Goal: Task Accomplishment & Management: Complete application form

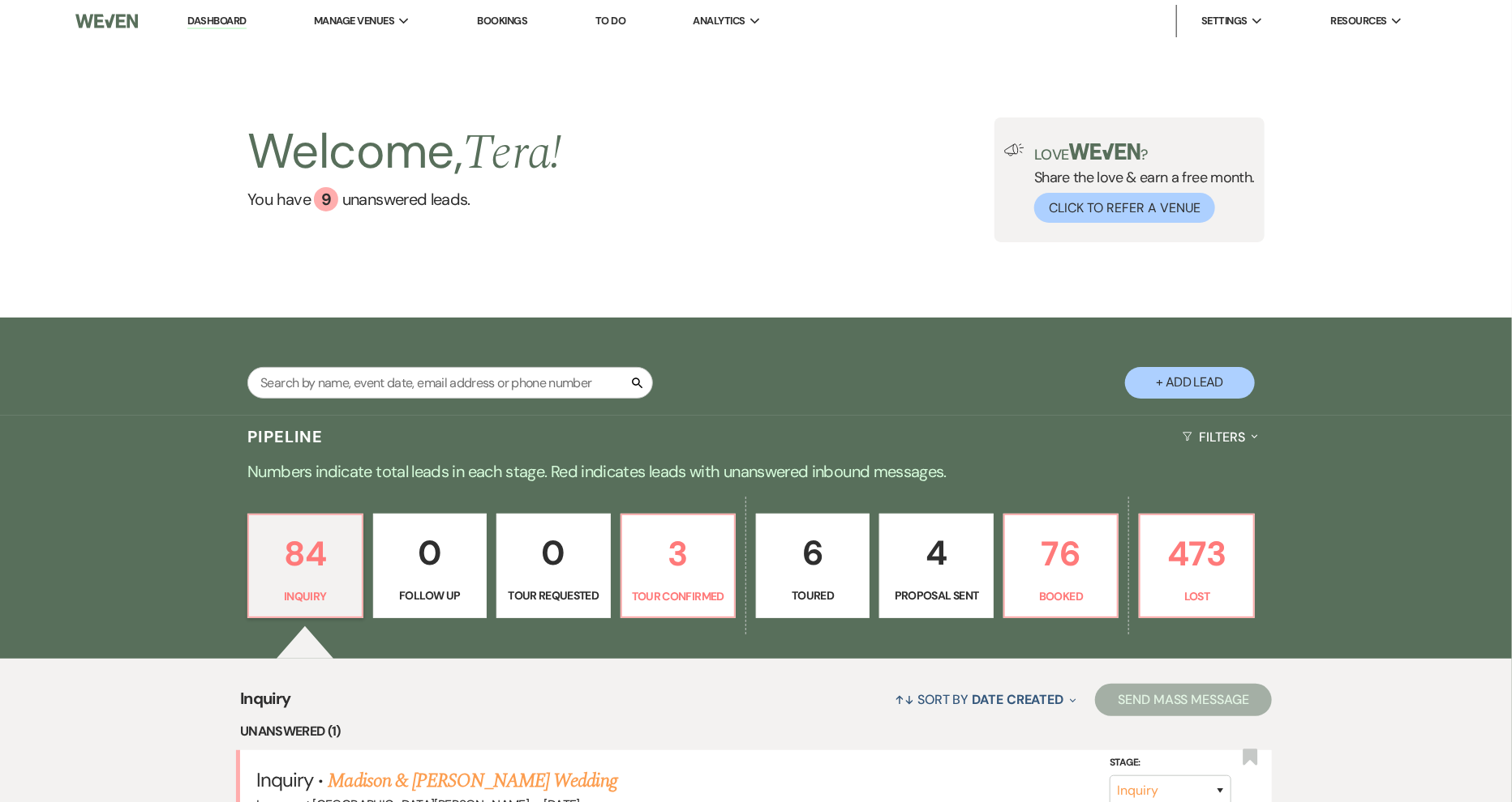
click at [1140, 377] on button "+ Add Lead" at bounding box center [1189, 383] width 129 height 31
select select "658"
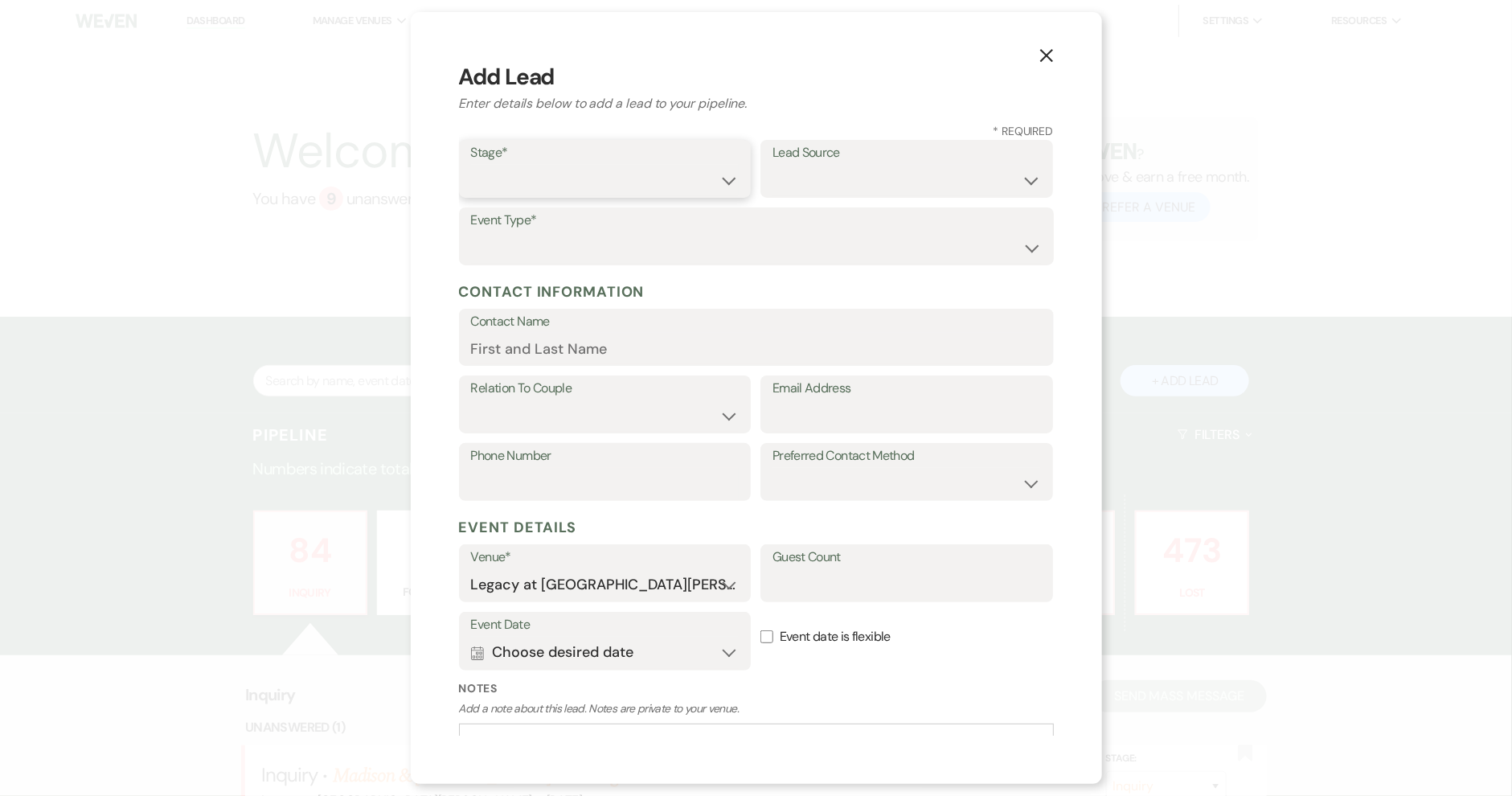
click at [654, 181] on select "Inquiry Follow Up Tour Requested Tour Confirmed Toured Proposal Sent Booked Lost" at bounding box center [605, 180] width 269 height 31
select select "1"
click at [471, 165] on select "Inquiry Follow Up Tour Requested Tour Confirmed Toured Proposal Sent Booked Lost" at bounding box center [605, 180] width 269 height 31
click at [829, 161] on label "Lead Source" at bounding box center [907, 152] width 269 height 23
click at [877, 171] on select "Weven Venue Website Instagram Facebook Pinterest Google The Knot Wedding Wire H…" at bounding box center [907, 180] width 269 height 31
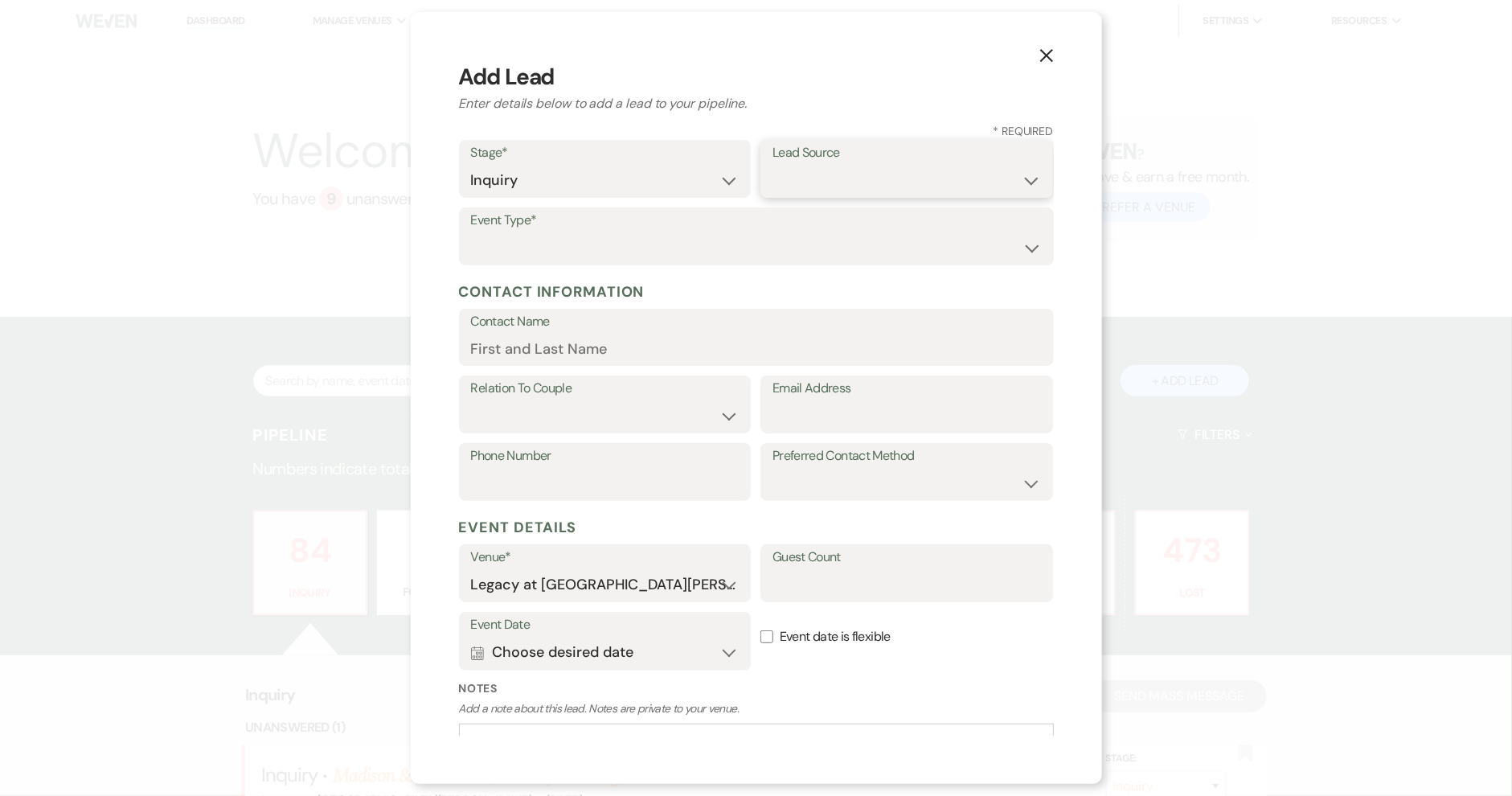
select select "8"
click at [772, 165] on select "Weven Venue Website Instagram Facebook Pinterest Google The Knot Wedding Wire H…" at bounding box center [907, 180] width 269 height 31
click at [562, 238] on select "Wedding Anniversary Party Baby Shower Bachelorette / Bachelor Party Birthday Pa…" at bounding box center [756, 248] width 571 height 31
select select "1"
click at [471, 233] on select "Wedding Anniversary Party Baby Shower Bachelorette / Bachelor Party Birthday Pa…" at bounding box center [756, 248] width 571 height 31
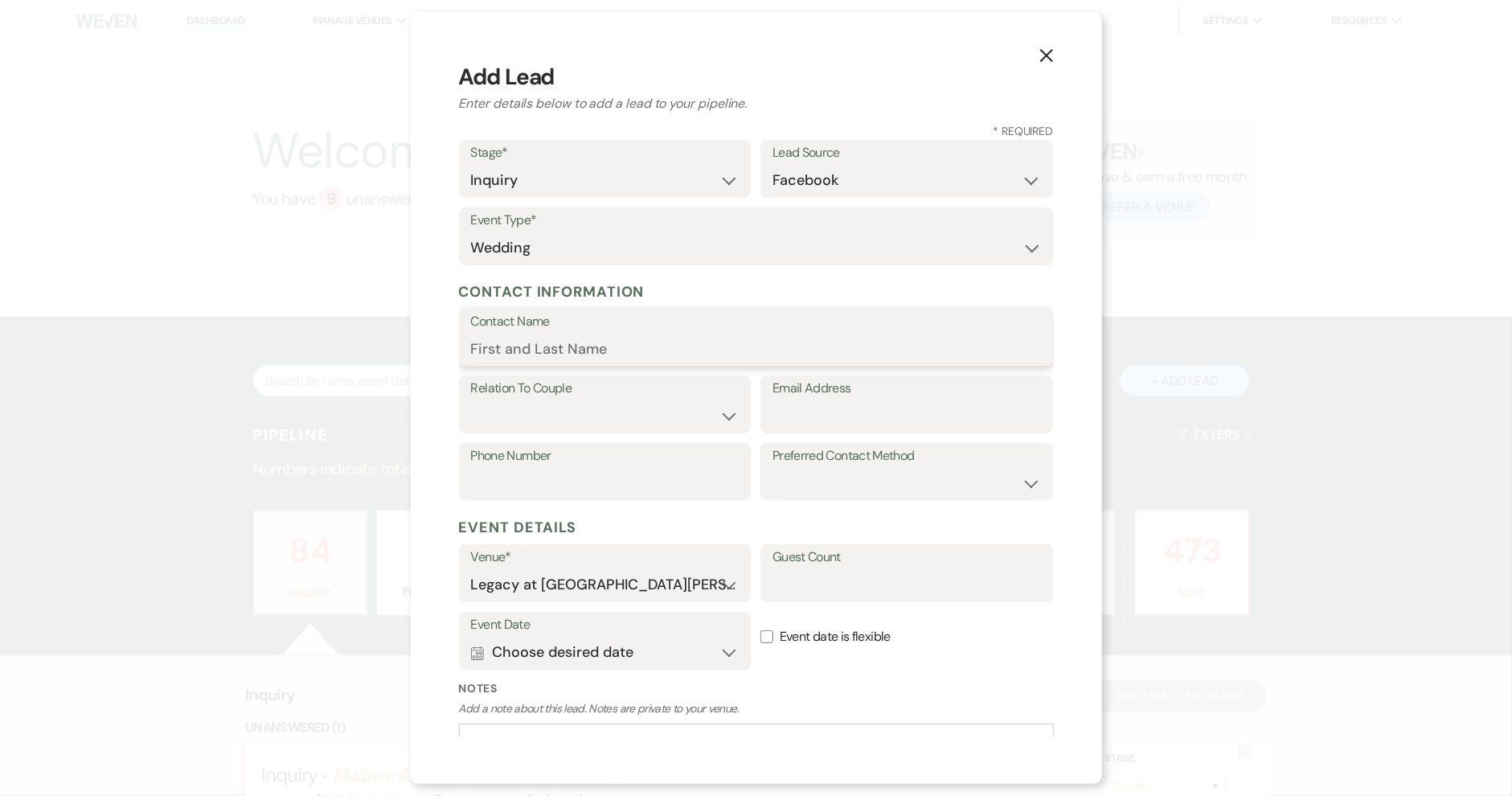
click at [577, 350] on input "Contact Name" at bounding box center [756, 349] width 571 height 31
type input "[PERSON_NAME]"
click at [577, 407] on select "Couple Planner Parent of Couple Family Member Friend Other" at bounding box center [605, 416] width 269 height 31
select select "1"
click at [471, 401] on select "Couple Planner Parent of Couple Family Member Friend Other" at bounding box center [605, 416] width 269 height 31
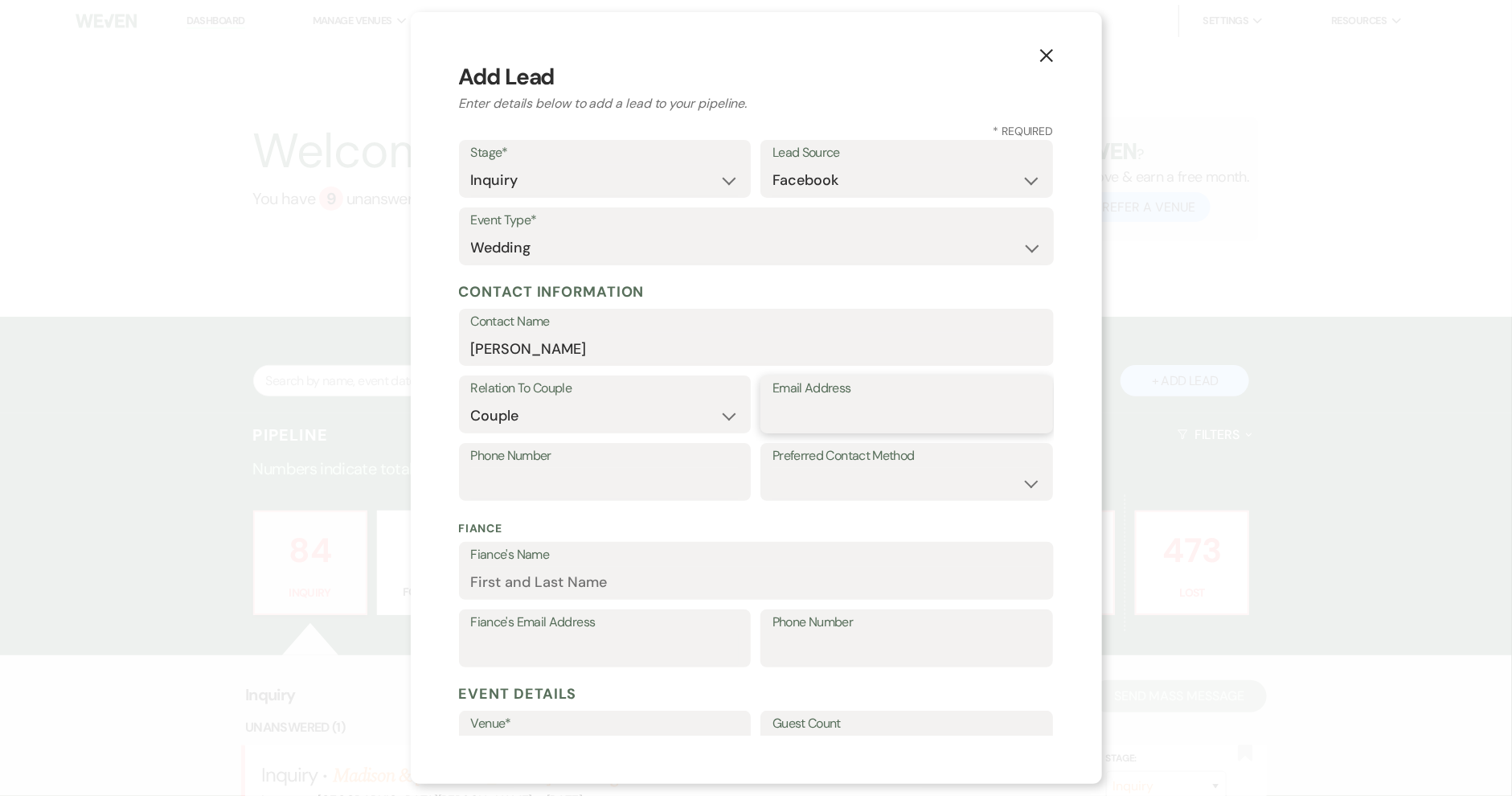
click at [806, 420] on input "Email Address" at bounding box center [907, 416] width 269 height 31
click at [857, 417] on input "[EMAIL_ADDRESS][DOMAIN_NAME]" at bounding box center [907, 416] width 269 height 31
type input "[EMAIL_ADDRESS][DOMAIN_NAME]"
click at [615, 468] on input "Phone Number" at bounding box center [605, 483] width 269 height 31
type input "3525353732"
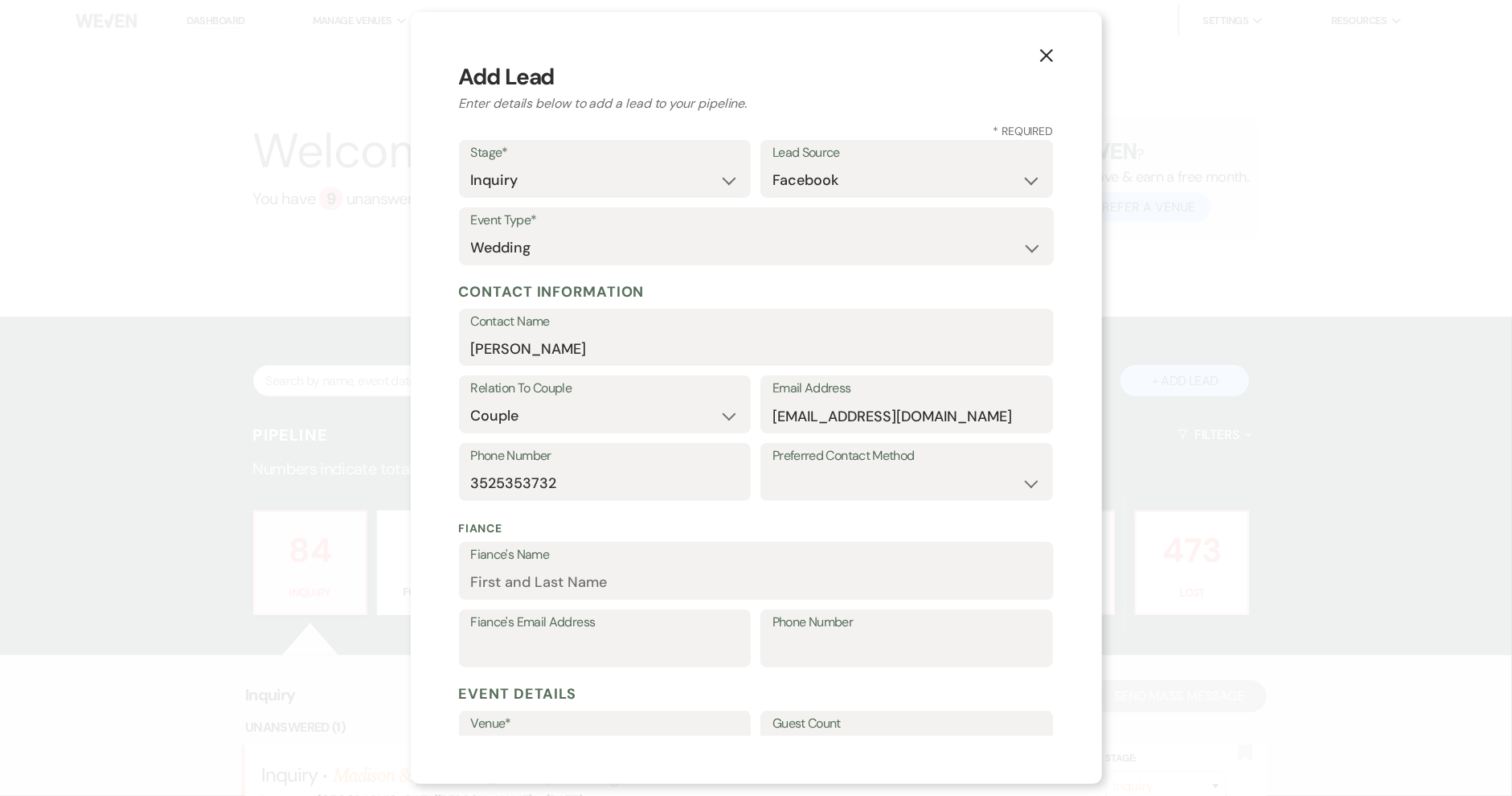
click at [883, 464] on label "Preferred Contact Method" at bounding box center [907, 456] width 269 height 23
click at [898, 475] on select "Email Phone Text" at bounding box center [907, 483] width 269 height 31
select select "email"
click at [772, 468] on select "Email Phone Text" at bounding box center [907, 483] width 269 height 31
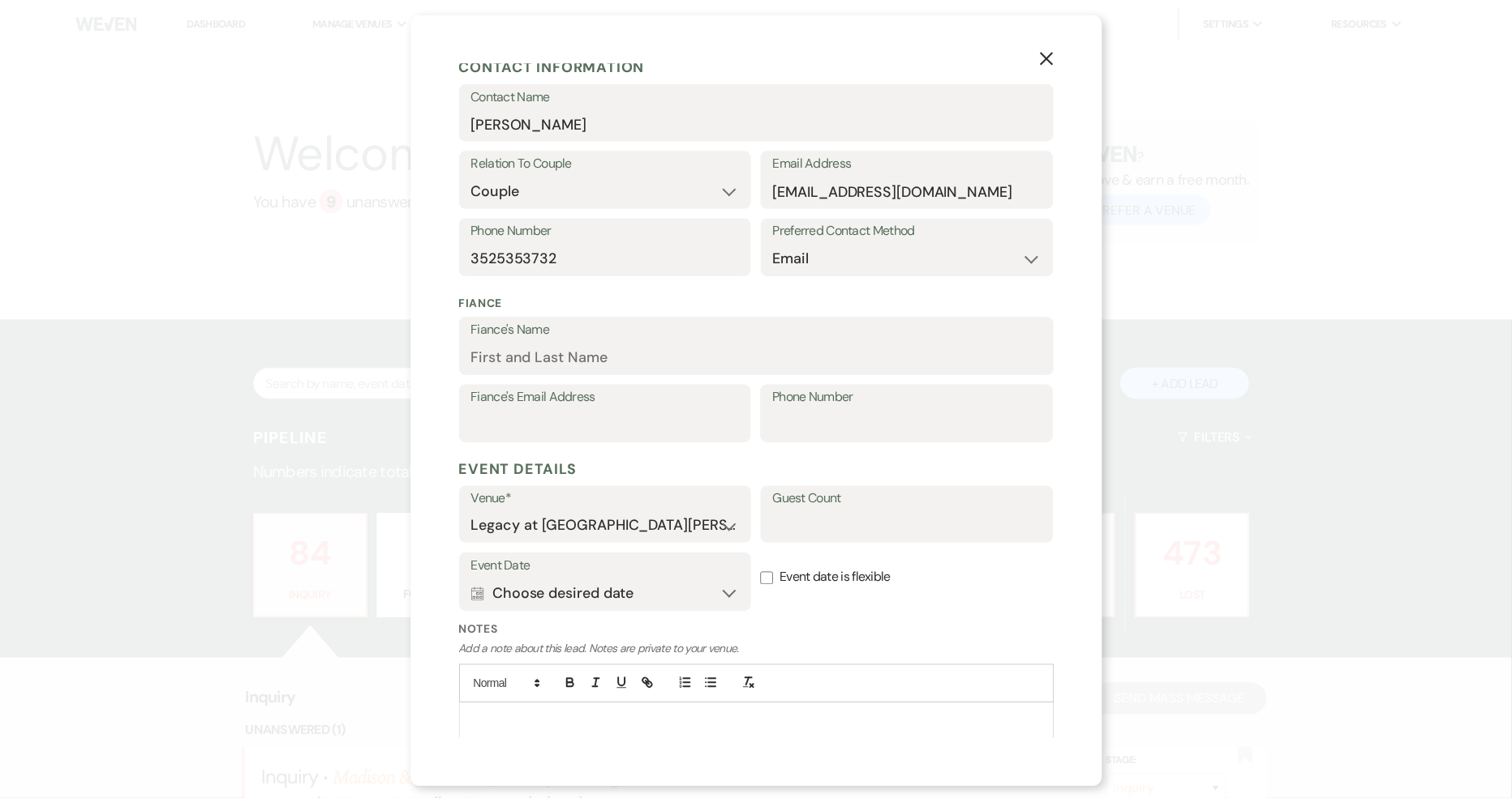
scroll to position [280, 0]
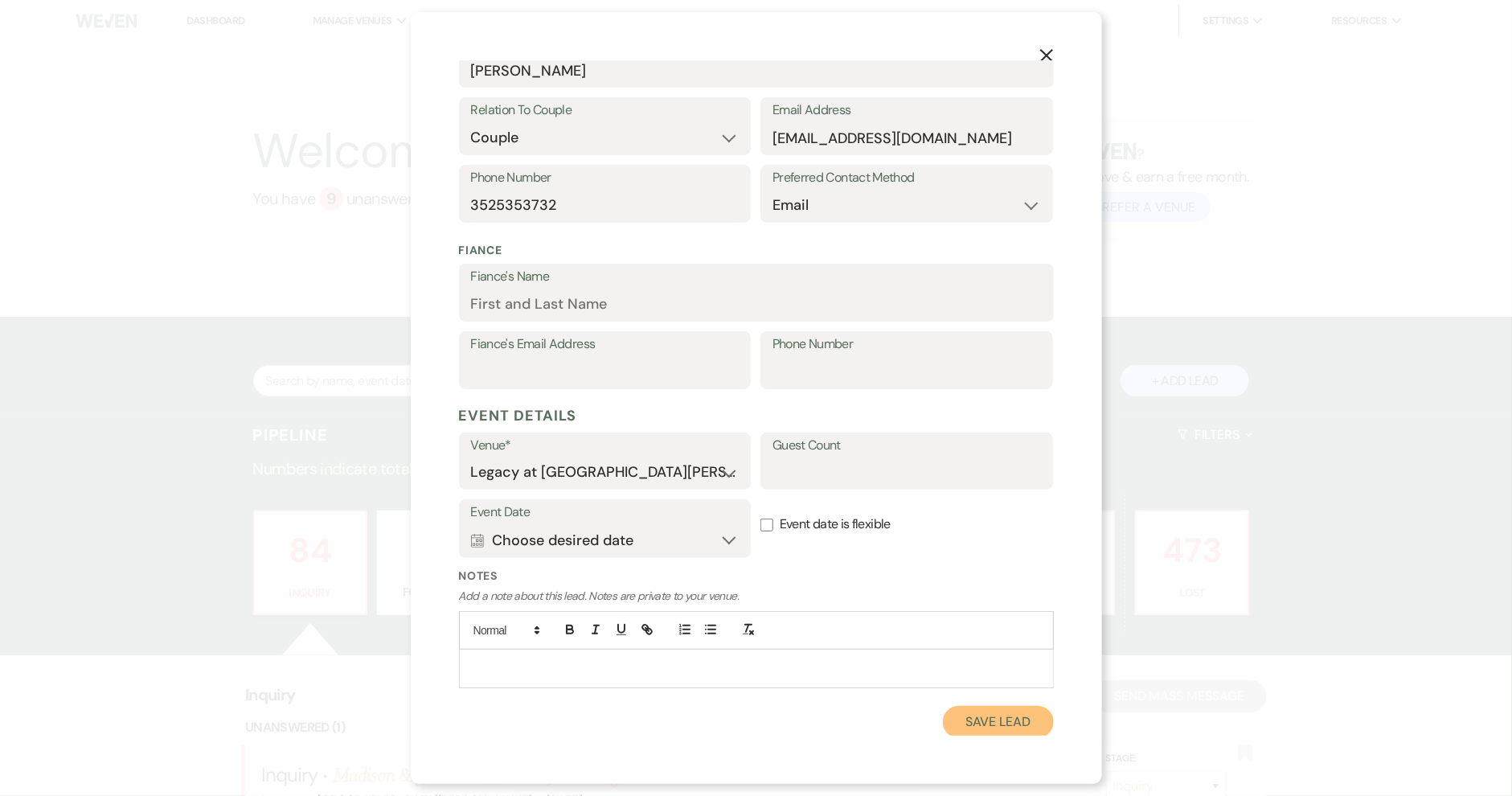
click at [989, 711] on button "Save Lead" at bounding box center [998, 722] width 110 height 32
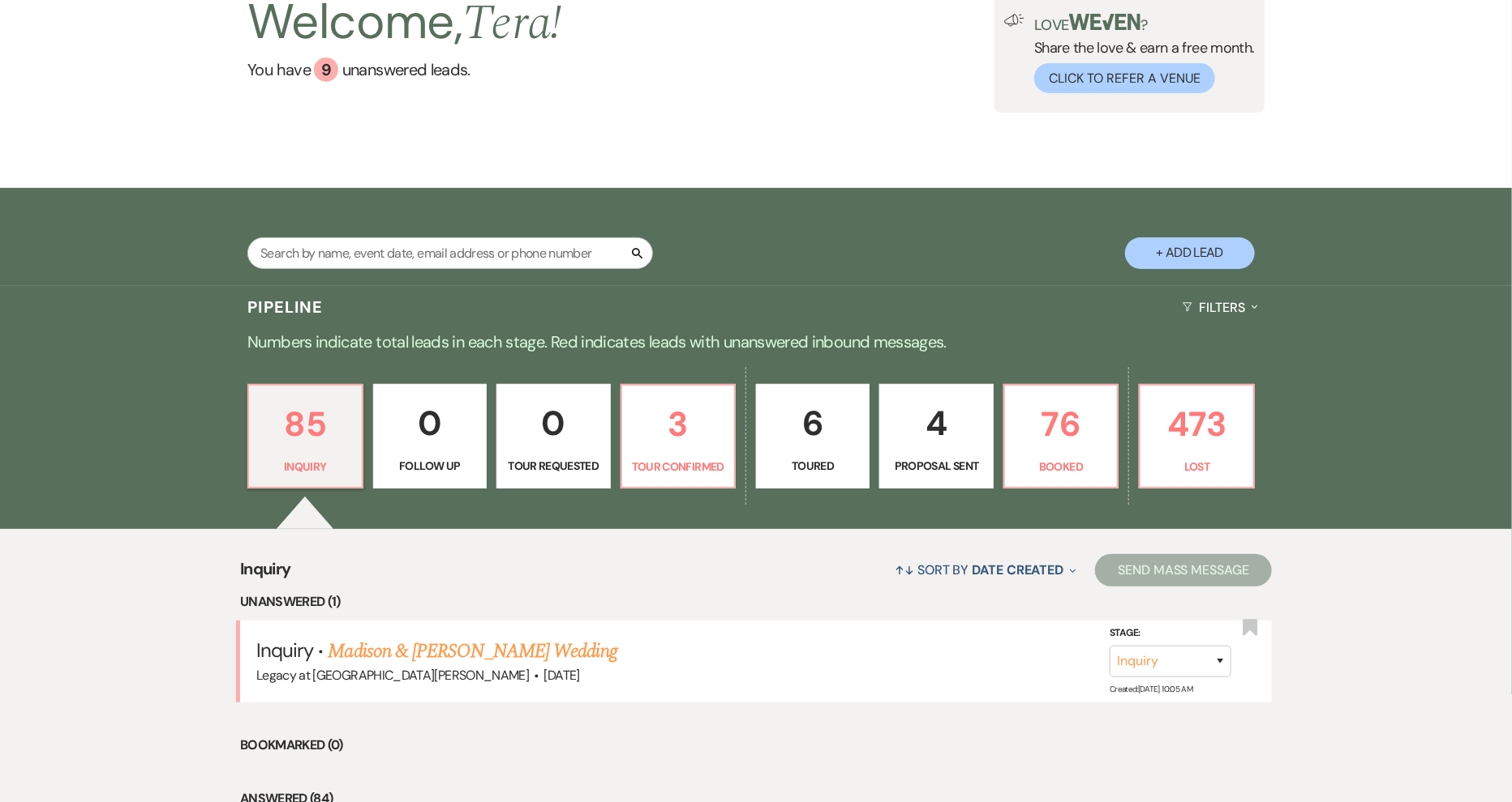
scroll to position [69, 0]
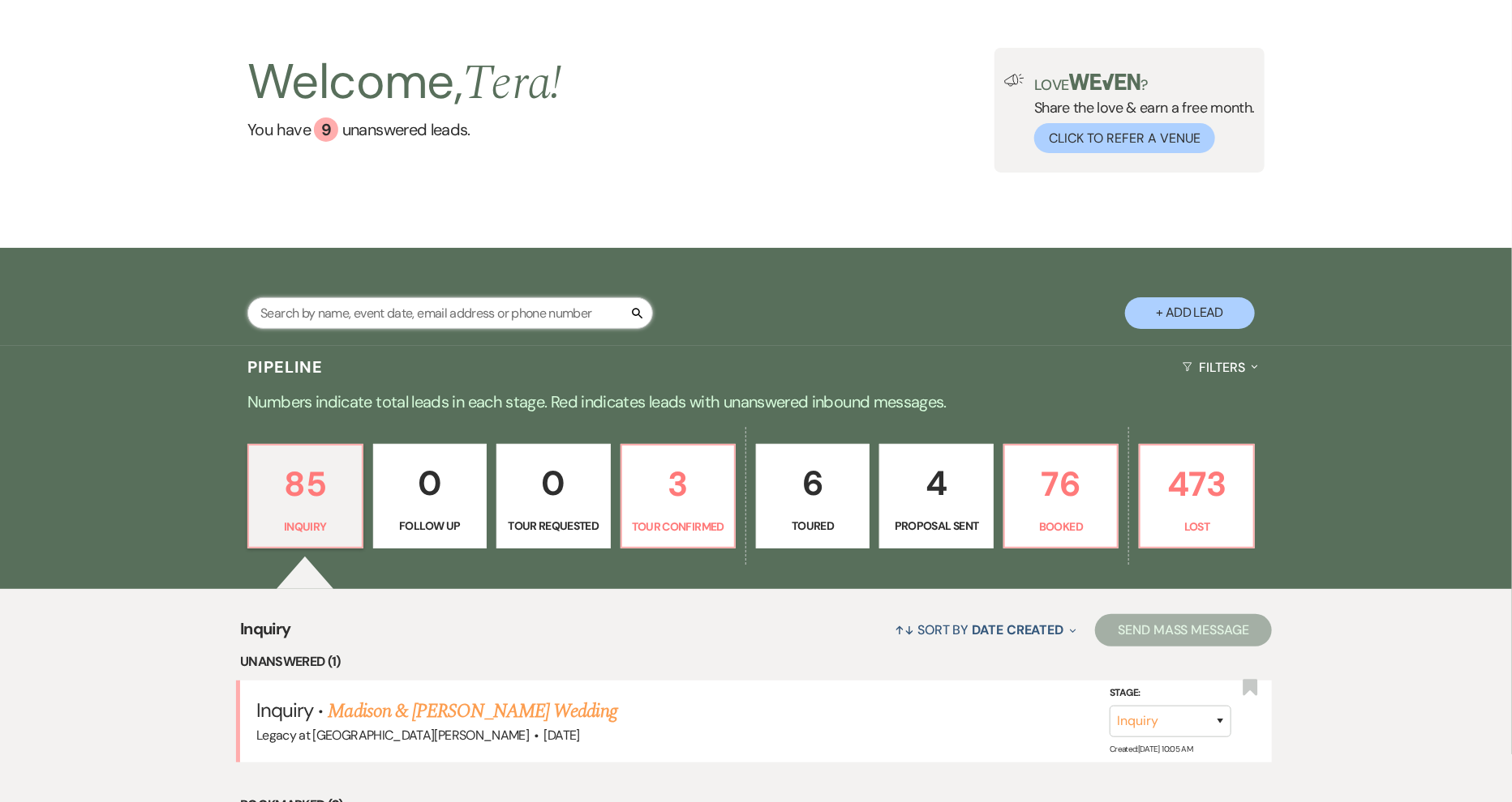
click at [550, 301] on input "text" at bounding box center [450, 313] width 406 height 31
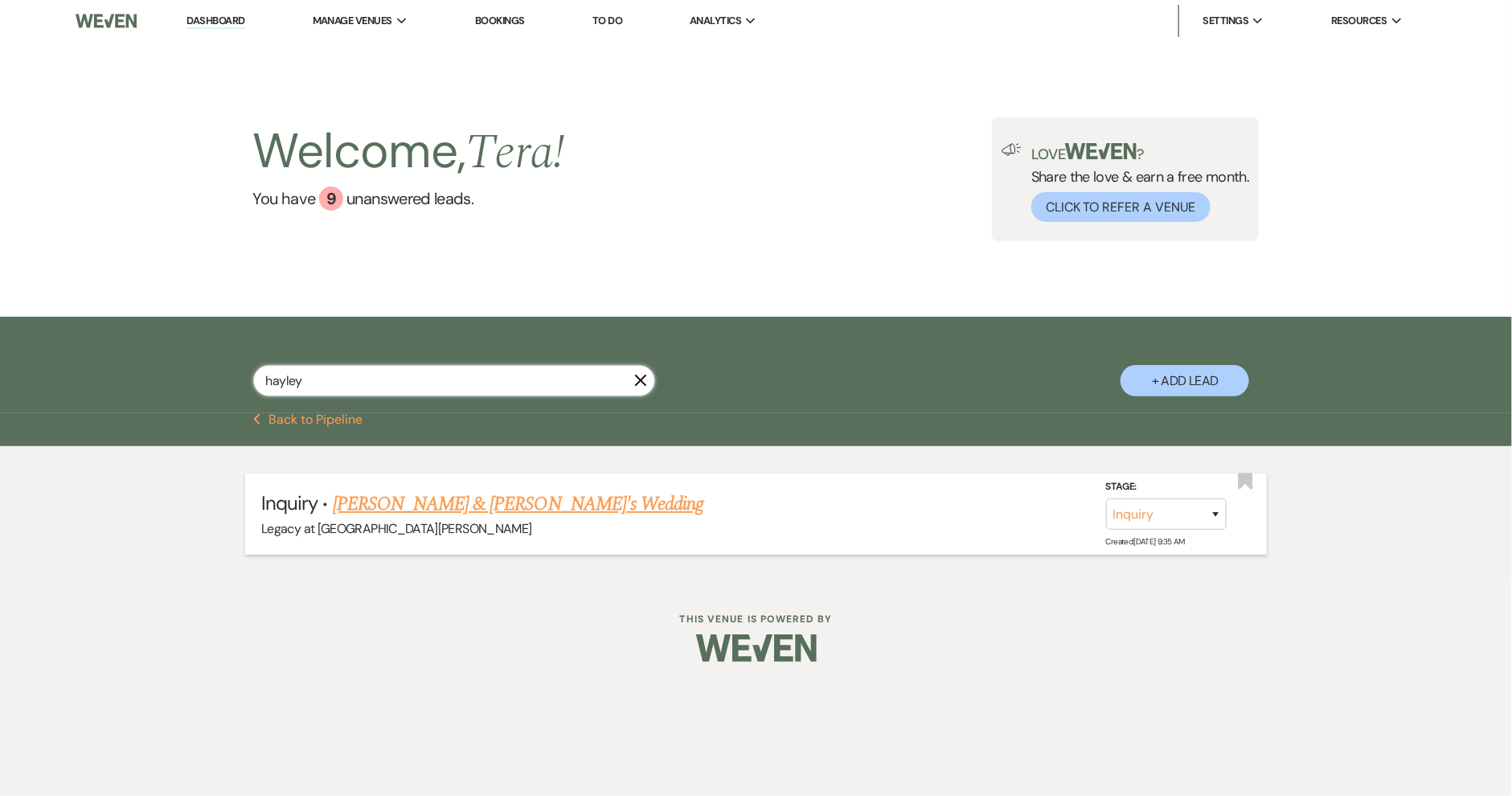
type input "hayley"
click at [493, 499] on link "[PERSON_NAME] & [PERSON_NAME]'s Wedding" at bounding box center [518, 505] width 371 height 29
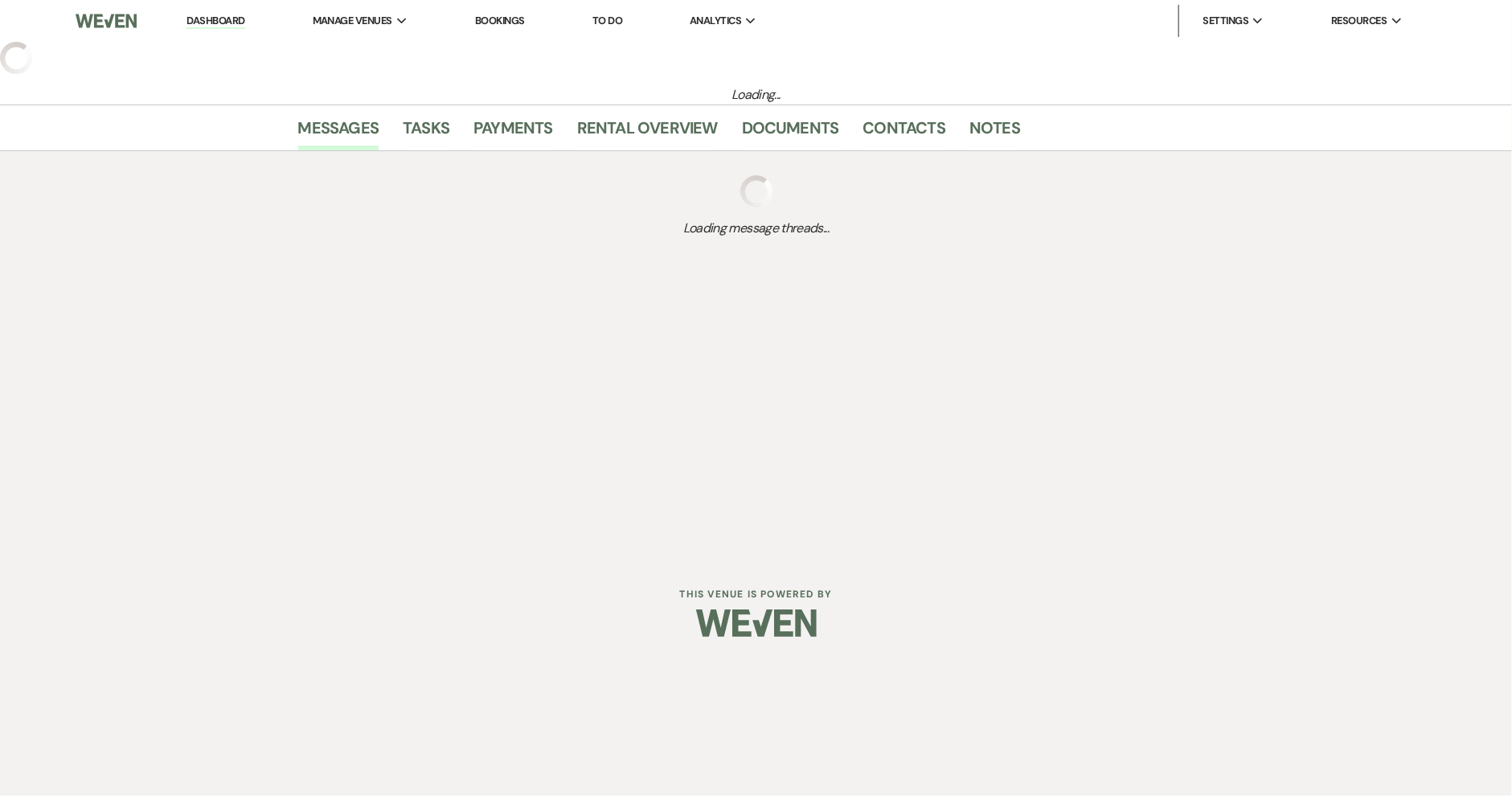
select select "8"
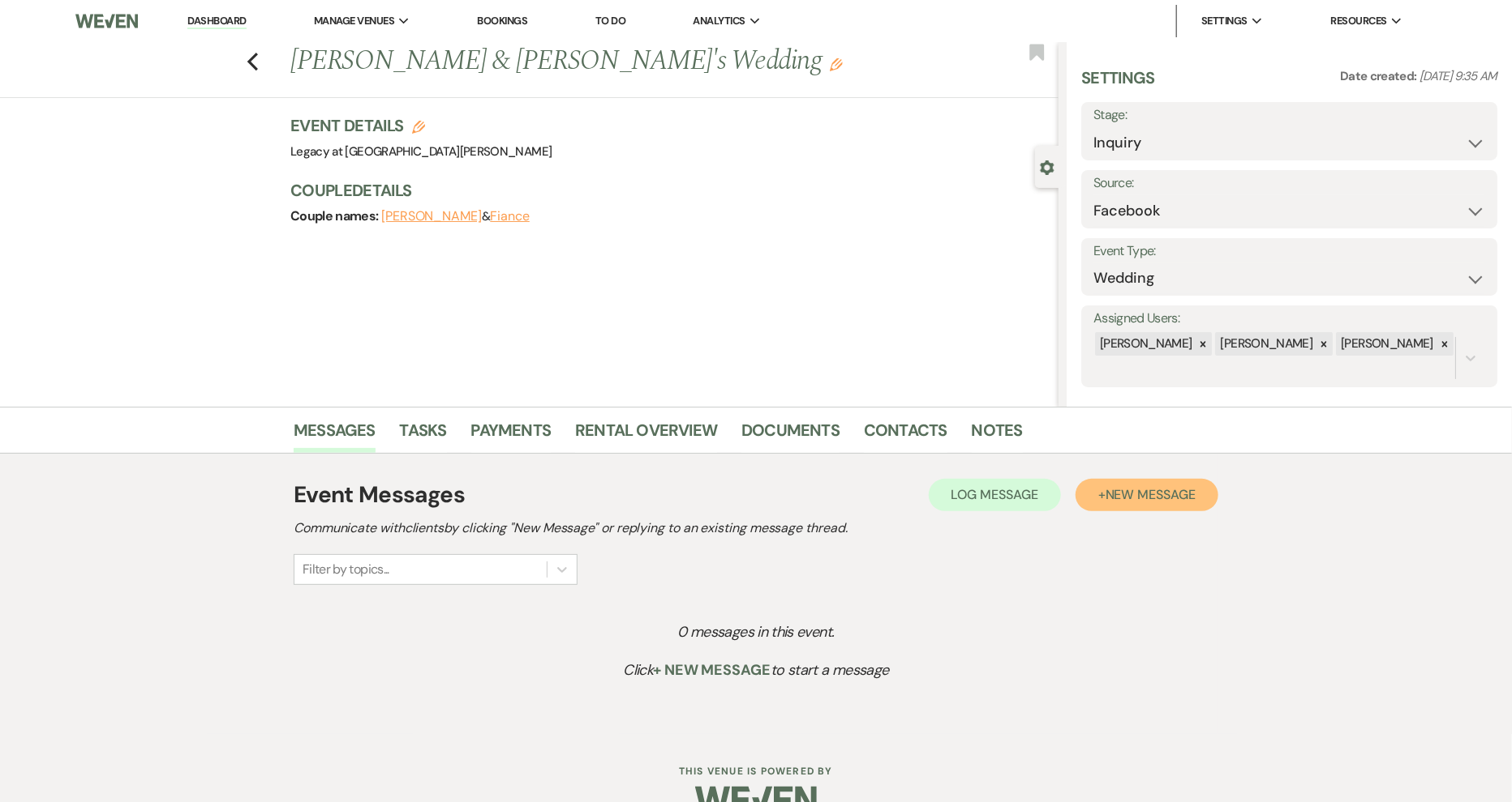
click at [1109, 486] on span "New Message" at bounding box center [1151, 495] width 90 height 17
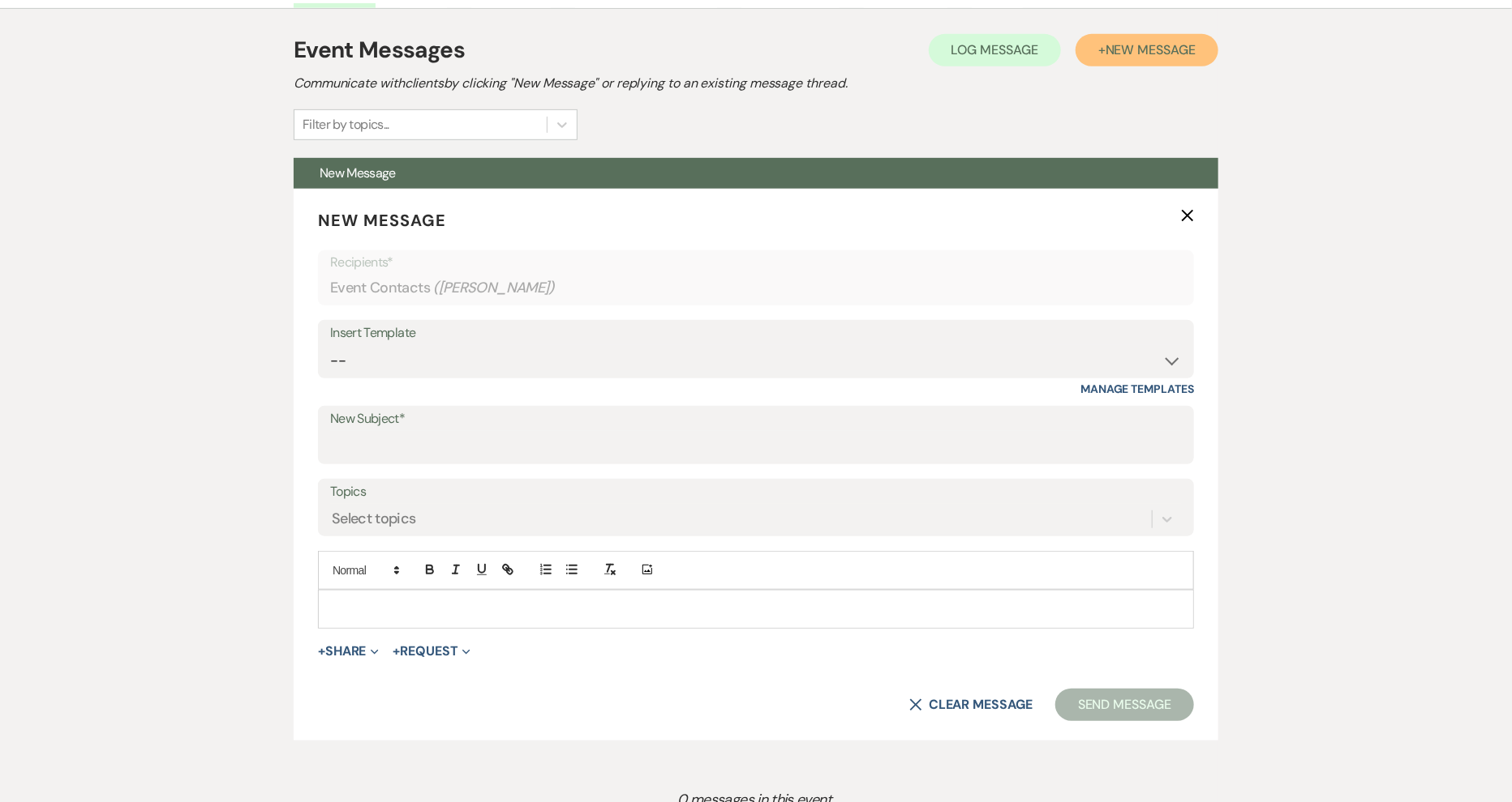
scroll to position [462, 0]
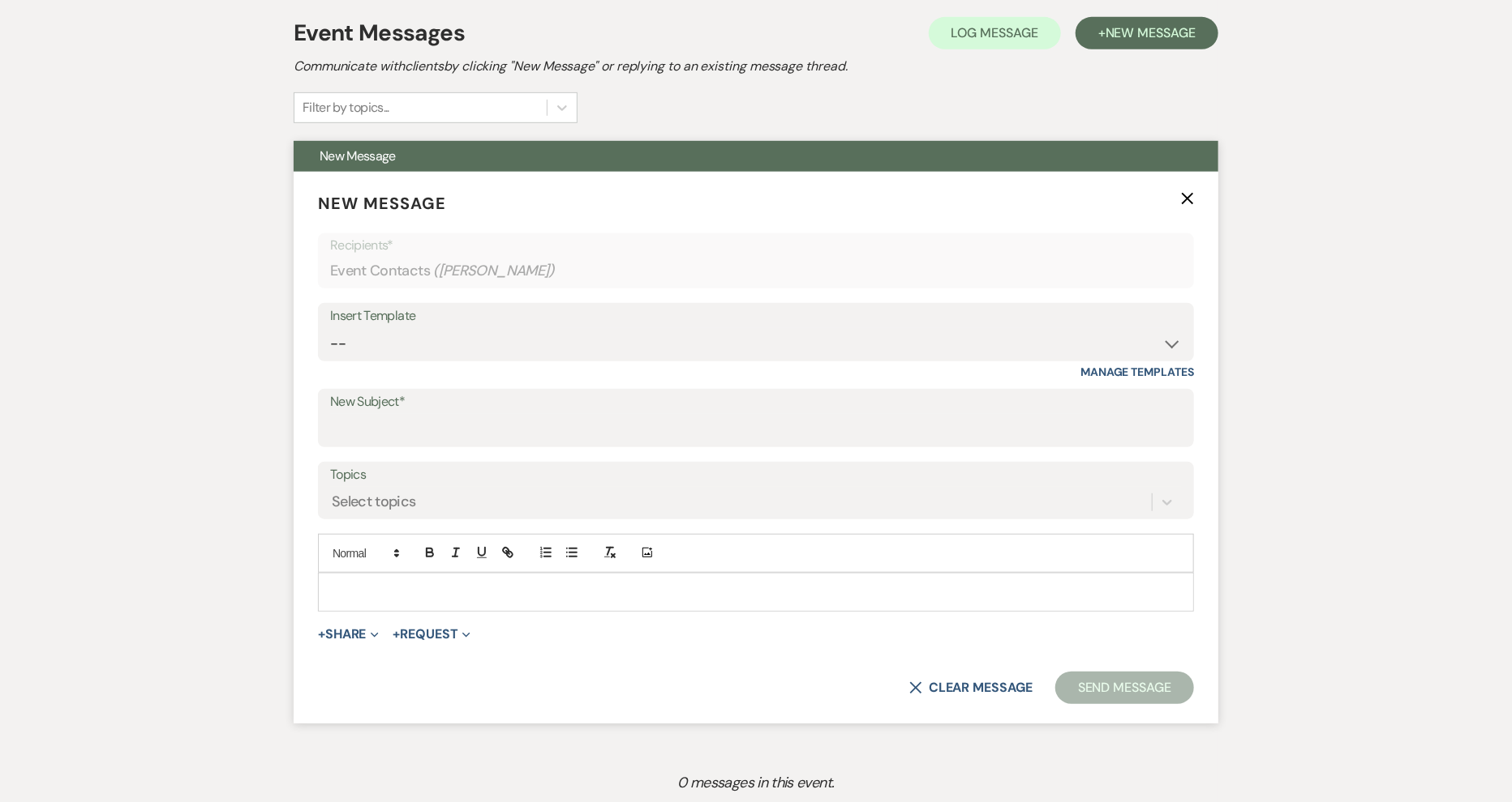
click at [419, 582] on div at bounding box center [756, 592] width 875 height 37
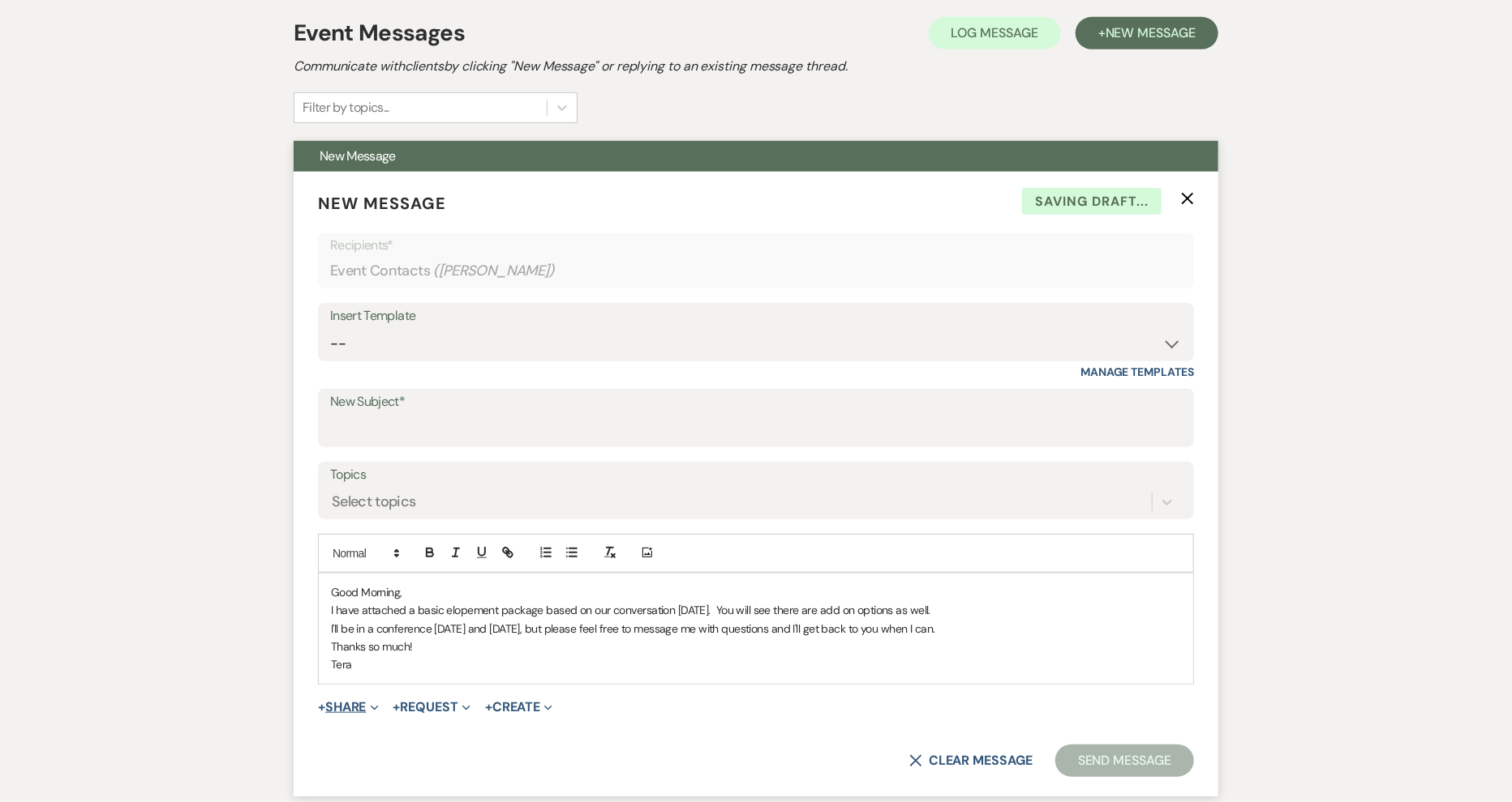
click at [361, 703] on button "+ Share Expand" at bounding box center [348, 707] width 61 height 13
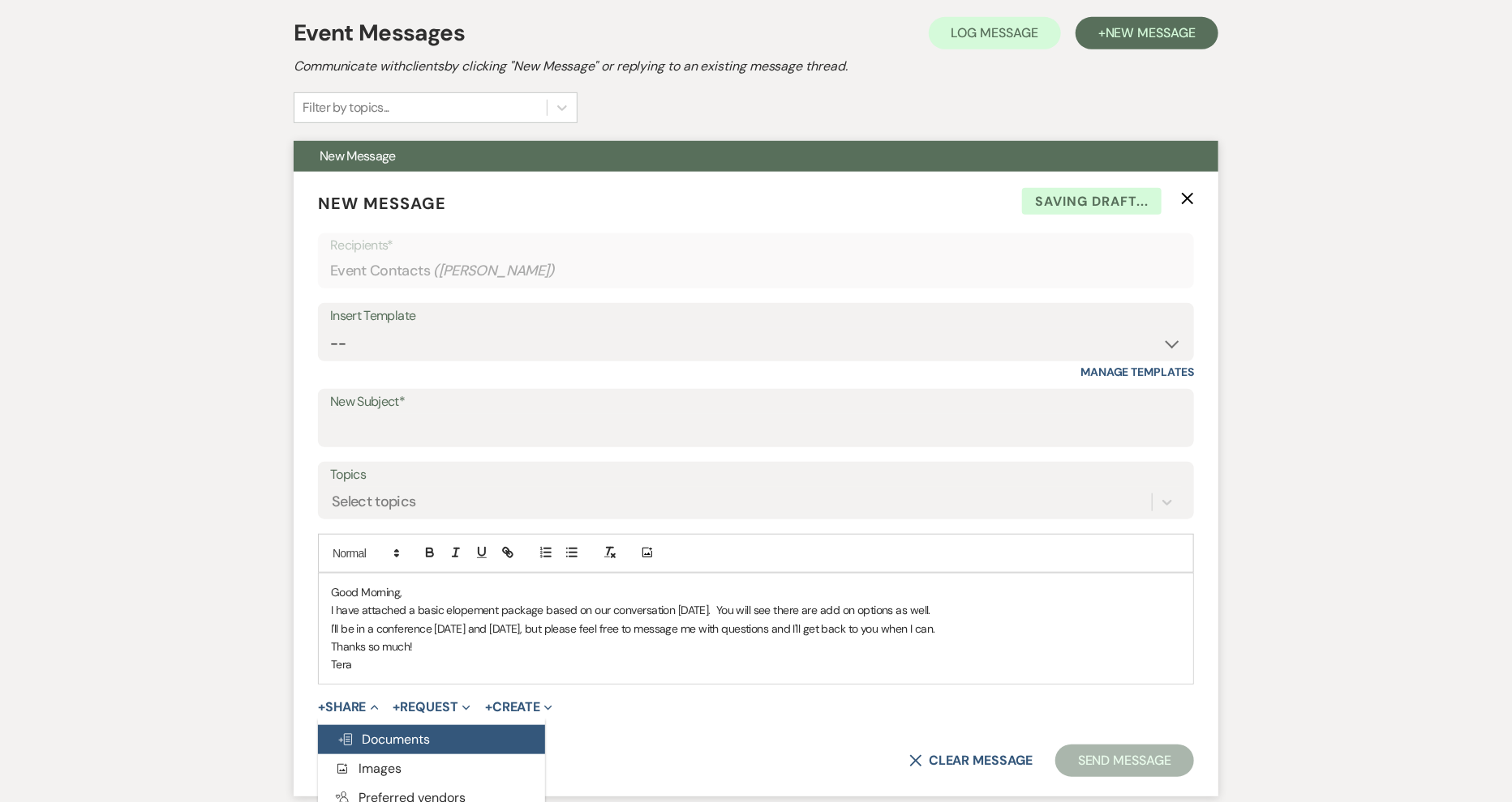
click at [399, 731] on span "Doc Upload Documents" at bounding box center [383, 740] width 92 height 17
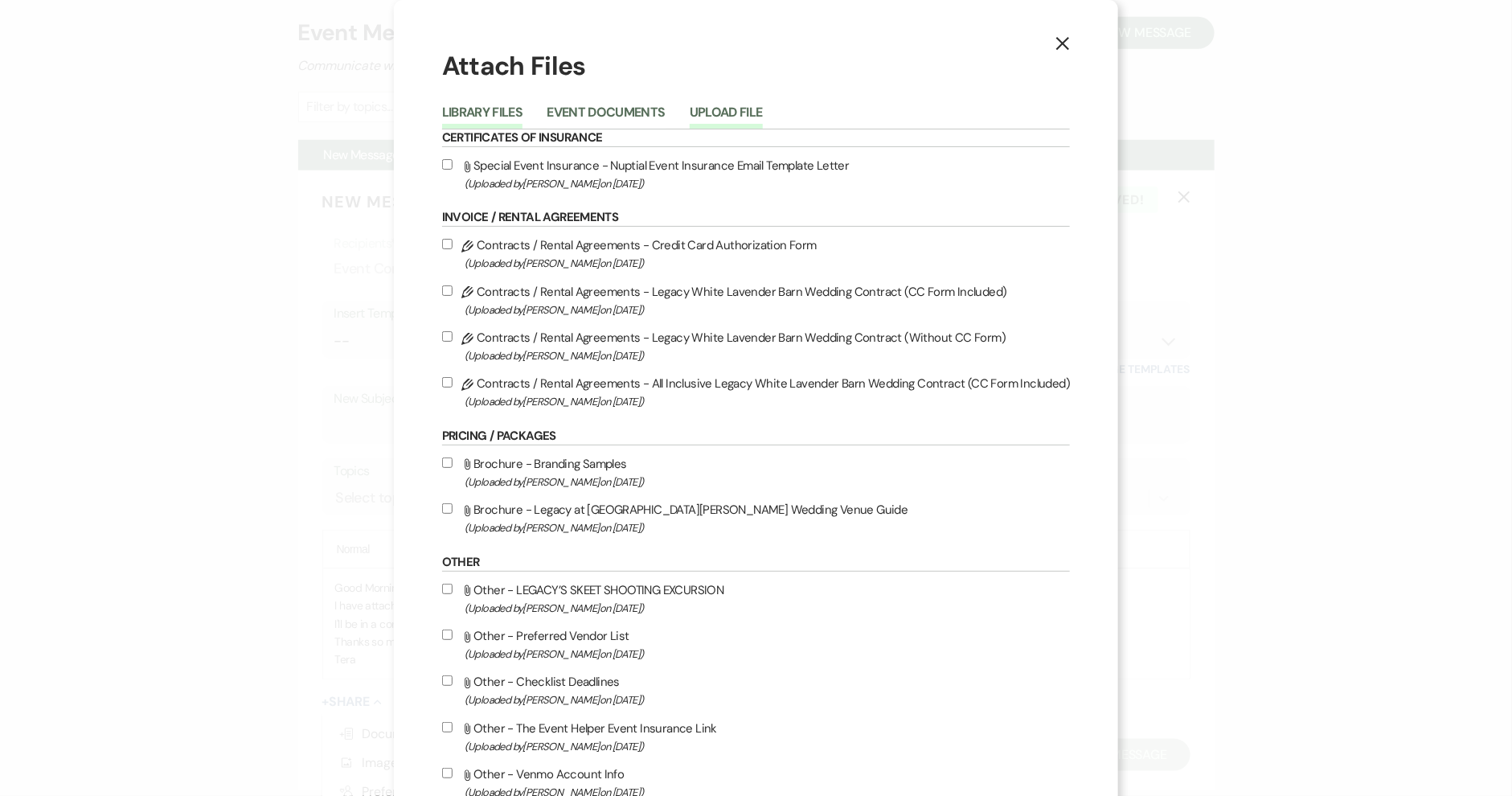
click at [725, 107] on button "Upload File" at bounding box center [726, 117] width 73 height 22
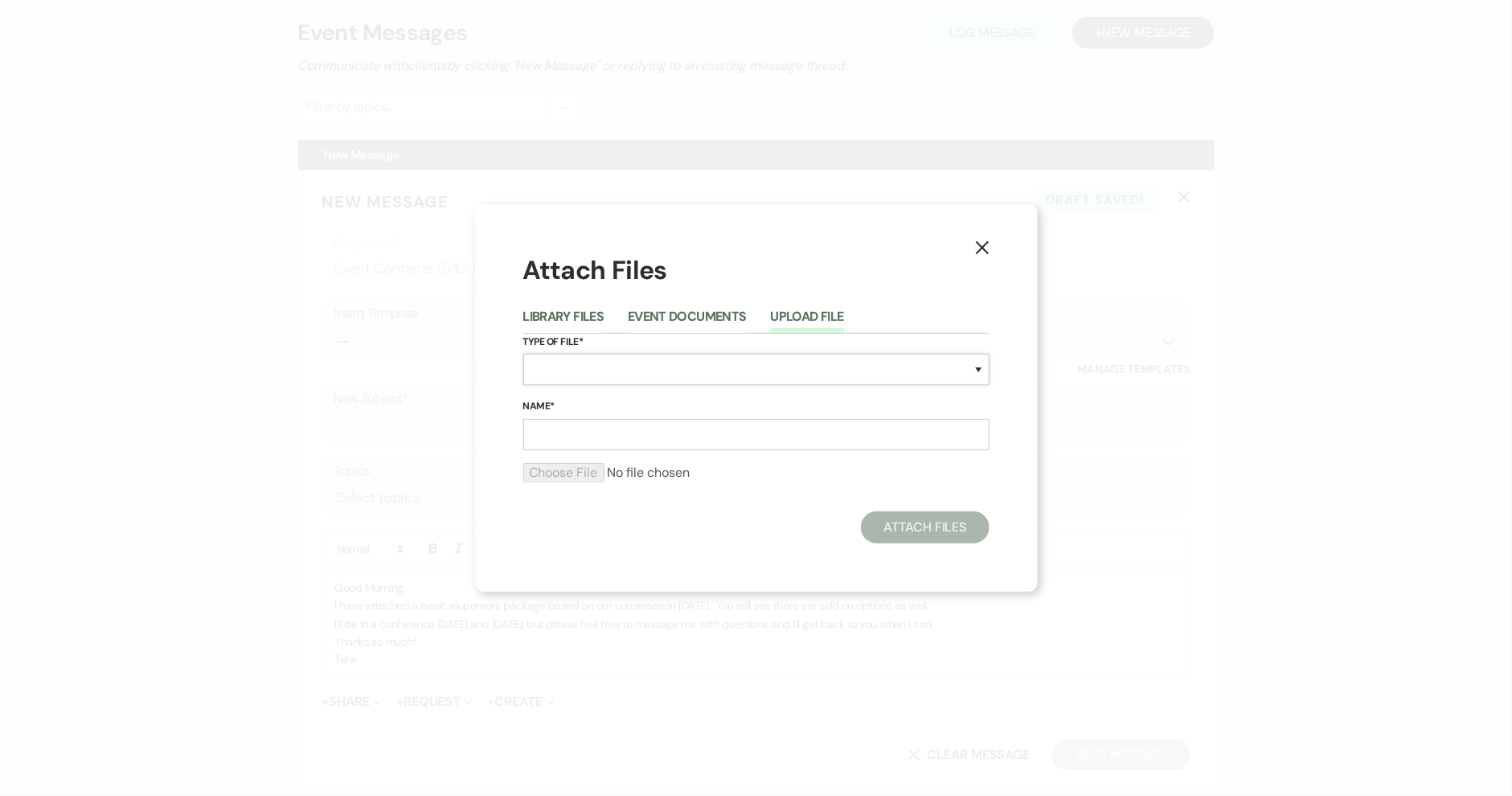
click at [674, 373] on select "Special Event Insurance Vendor Certificate of Insurance Contracts / Rental Agre…" at bounding box center [757, 370] width 467 height 31
select select "0"
click at [524, 354] on select "Special Event Insurance Vendor Certificate of Insurance Contracts / Rental Agre…" at bounding box center [757, 370] width 467 height 31
click at [695, 435] on input "Name*" at bounding box center [757, 435] width 467 height 31
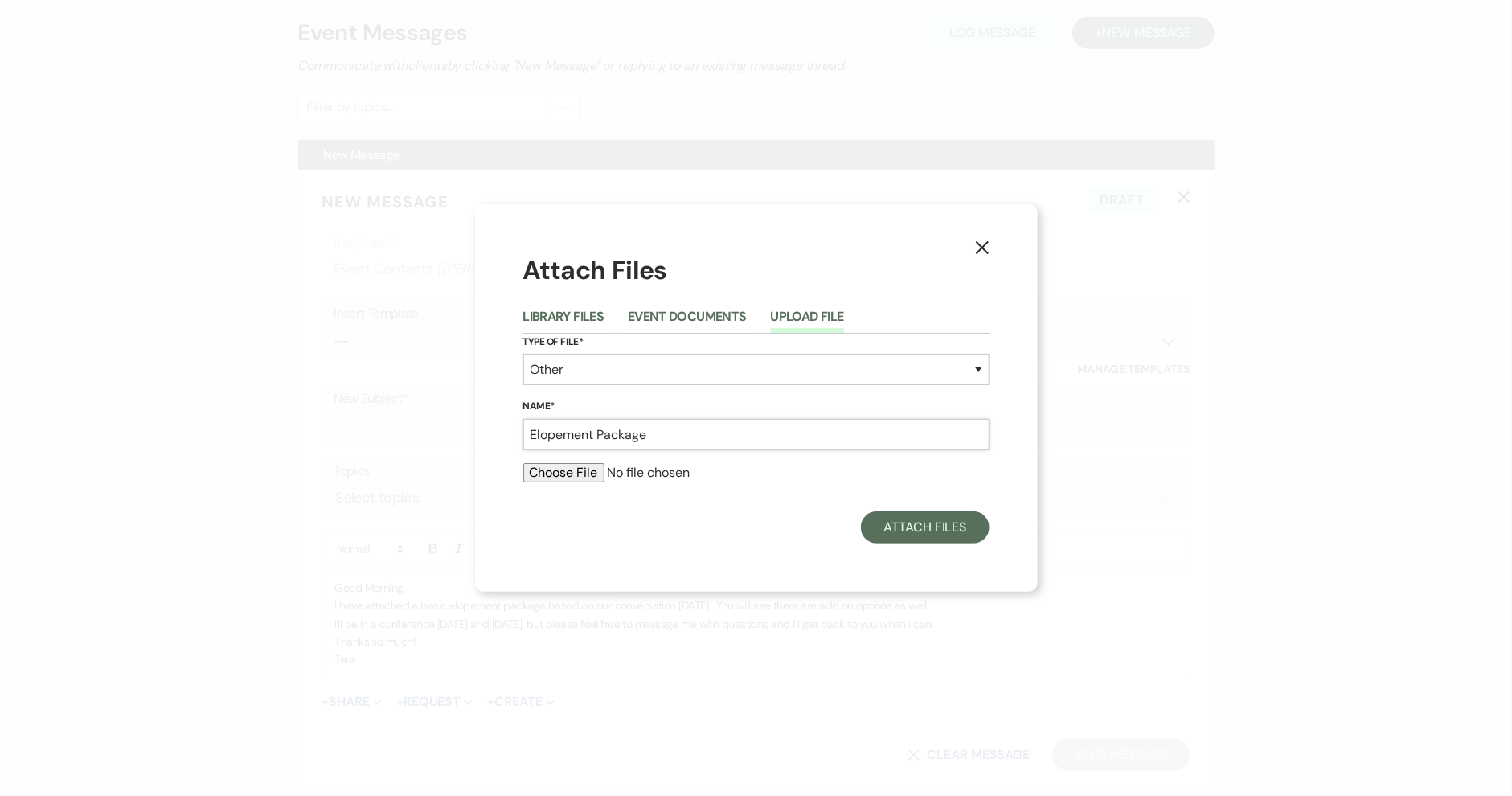
type input "Elopement Package"
click at [561, 481] on input "file" at bounding box center [757, 473] width 467 height 19
type input "C:\fakepath\PDF Elopement Package 2 hours.docx"
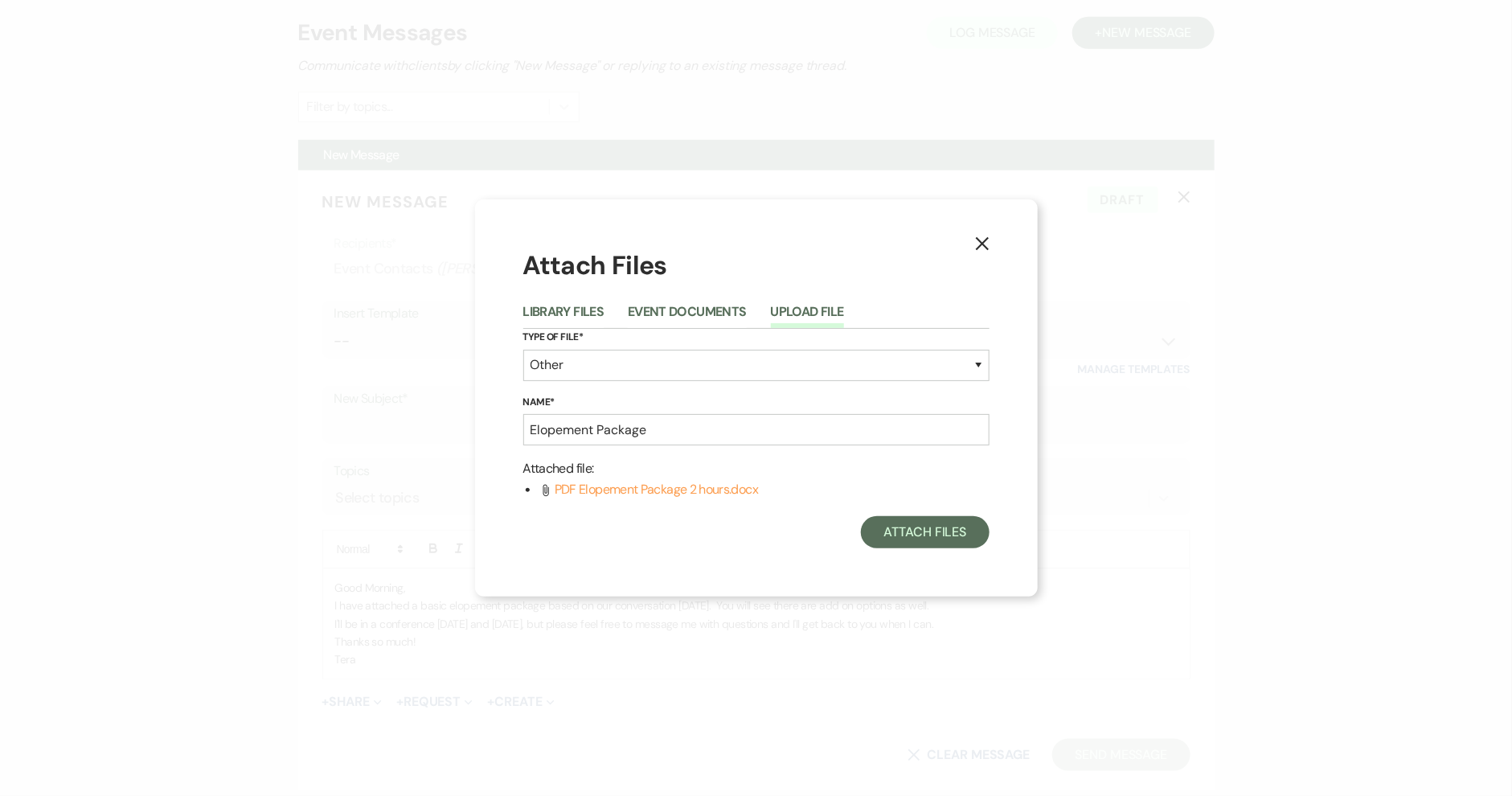
click at [1022, 492] on div "X Attach Files Library Files Event Documents Upload File Type of File* Special …" at bounding box center [757, 398] width 563 height 396
drag, startPoint x: 1022, startPoint y: 492, endPoint x: 939, endPoint y: 520, distance: 87.6
click at [939, 520] on div "X Attach Files Library Files Event Documents Upload File Type of File* Special …" at bounding box center [757, 398] width 563 height 396
click at [771, 505] on div "Attach Files Library Files Event Documents Upload File Type of File* Special Ev…" at bounding box center [757, 398] width 467 height 300
click at [893, 525] on button "Attach Files" at bounding box center [925, 532] width 127 height 32
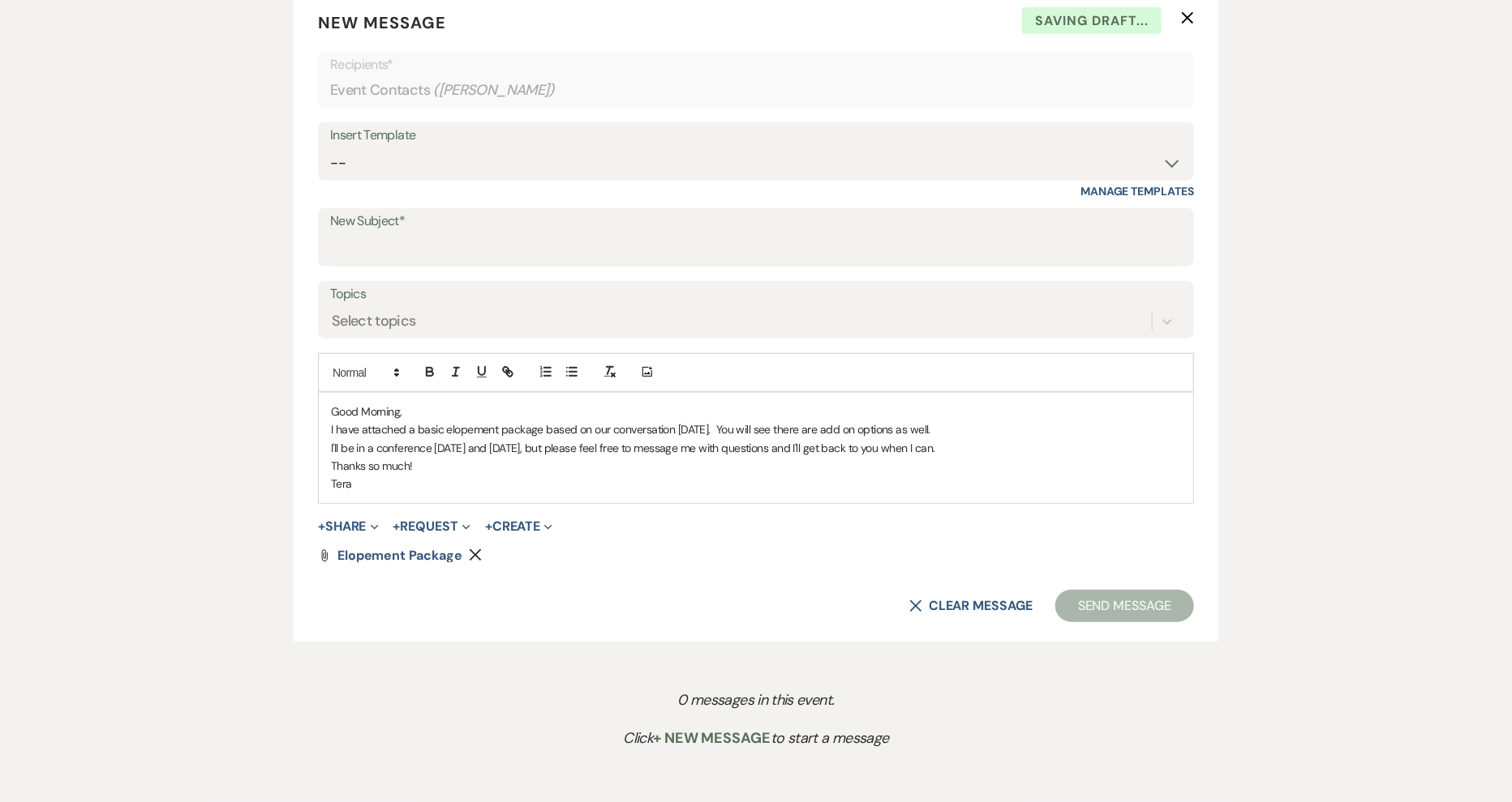
scroll to position [687, 0]
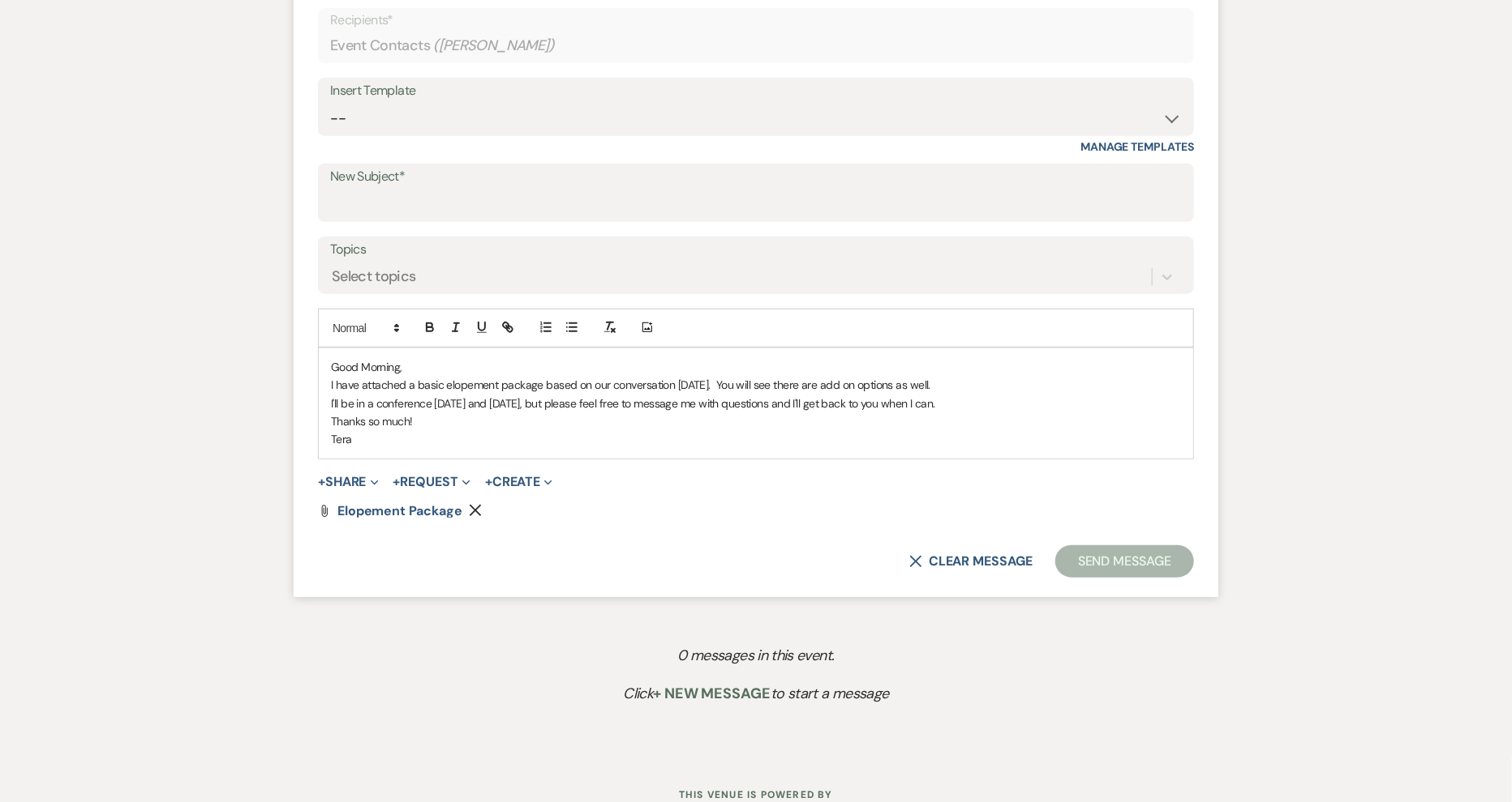
click at [961, 422] on p "Thanks so much!" at bounding box center [756, 421] width 850 height 18
click at [1098, 555] on button "Send Message" at bounding box center [1125, 561] width 139 height 32
click at [782, 199] on input "New Subject*" at bounding box center [756, 206] width 850 height 31
click at [782, 199] on input "E" at bounding box center [756, 206] width 850 height 31
type input "Elopement Package"
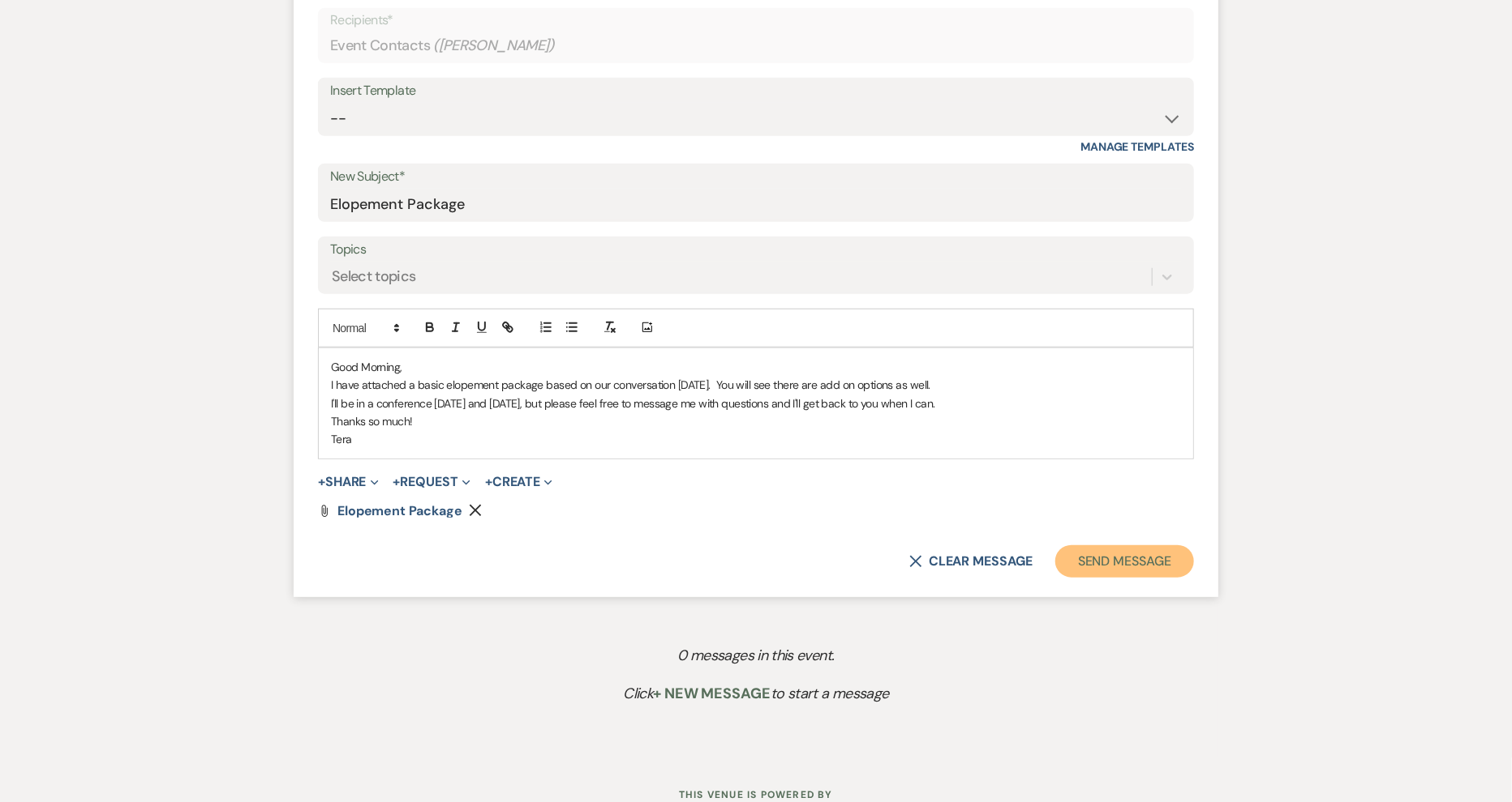
click at [1077, 558] on button "Send Message" at bounding box center [1125, 561] width 139 height 32
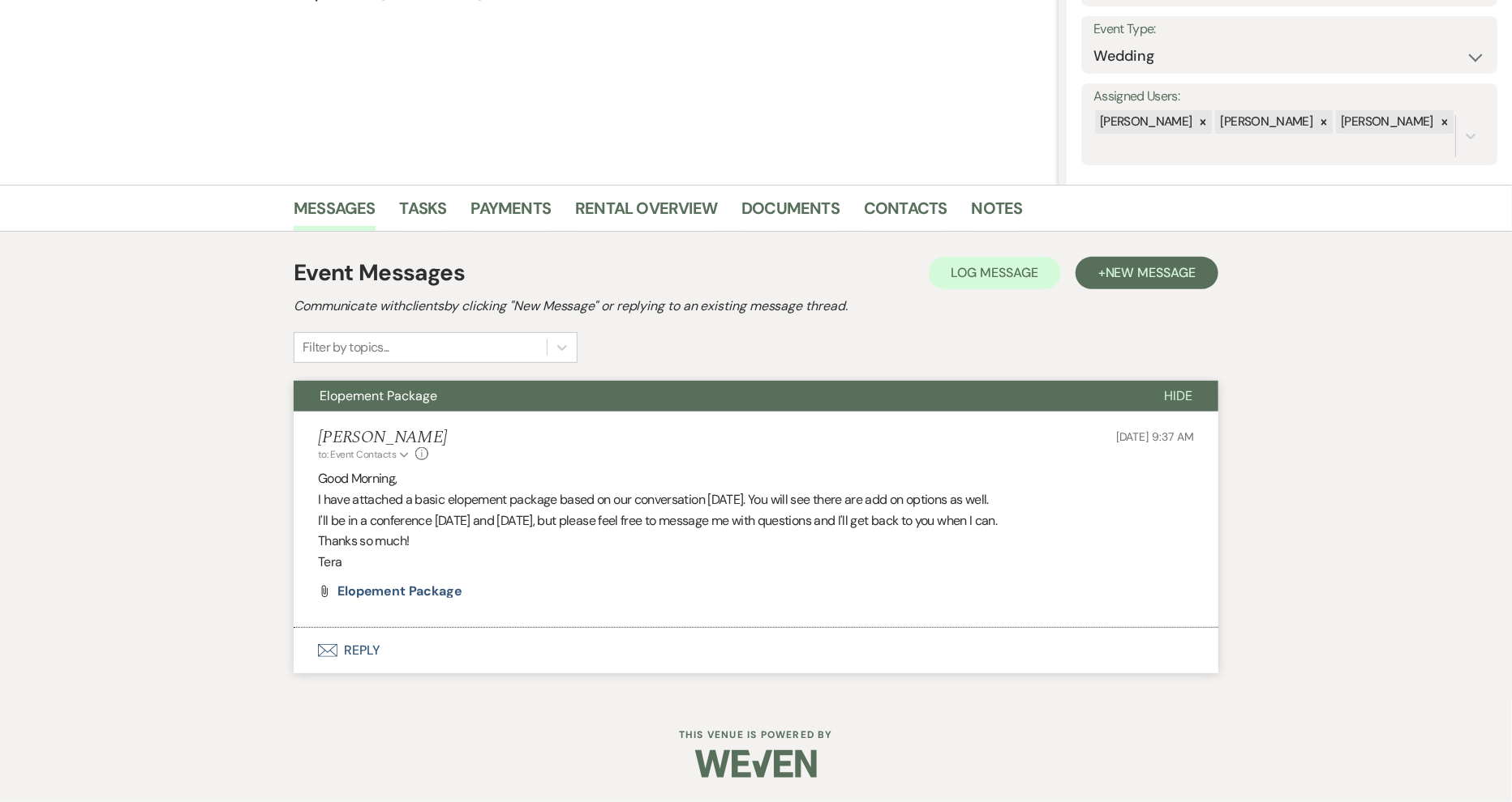
scroll to position [121, 0]
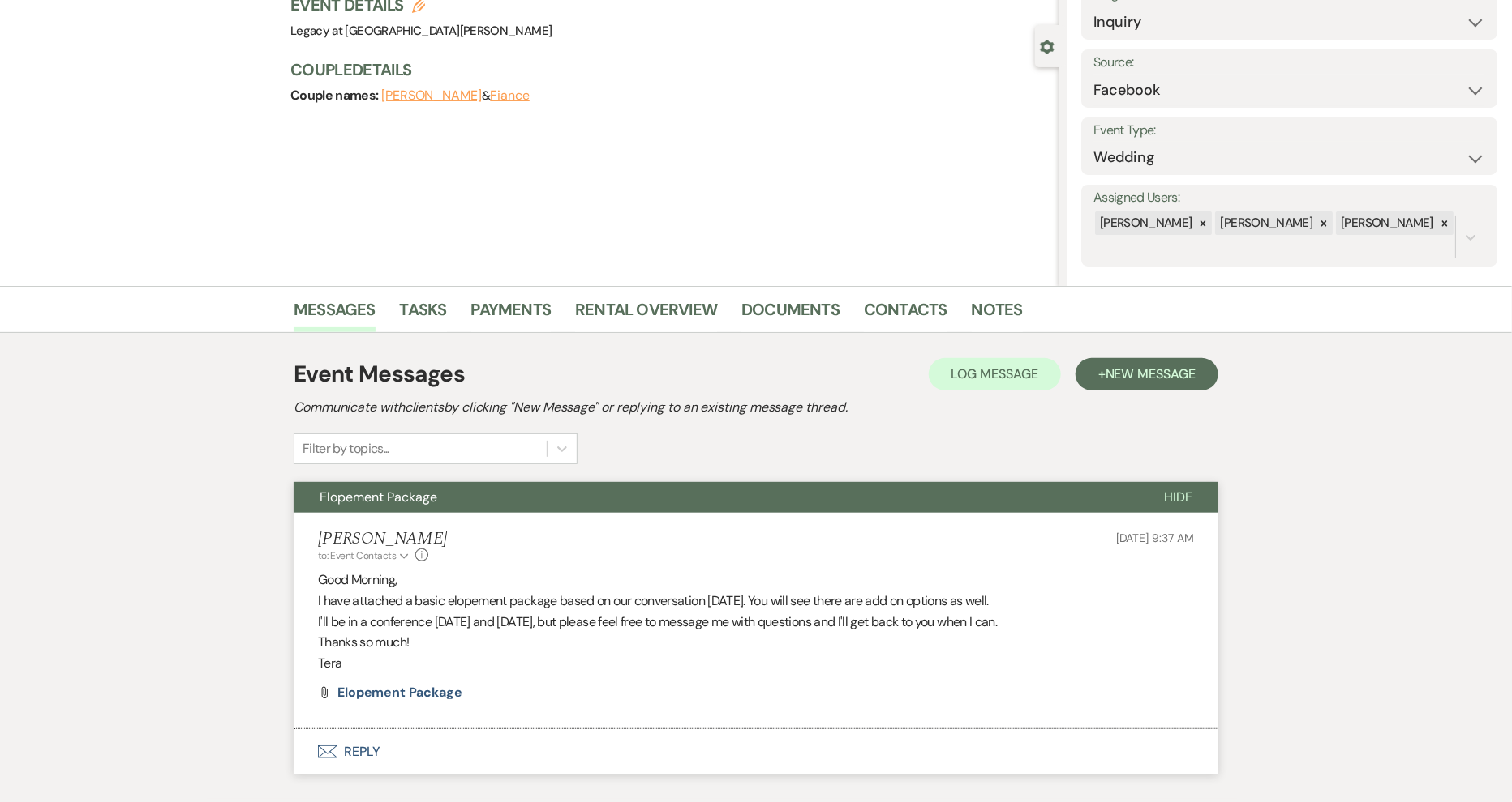
click at [1267, 249] on div "Assigned Users: [PERSON_NAME] [PERSON_NAME] [PERSON_NAME]" at bounding box center [1289, 226] width 416 height 82
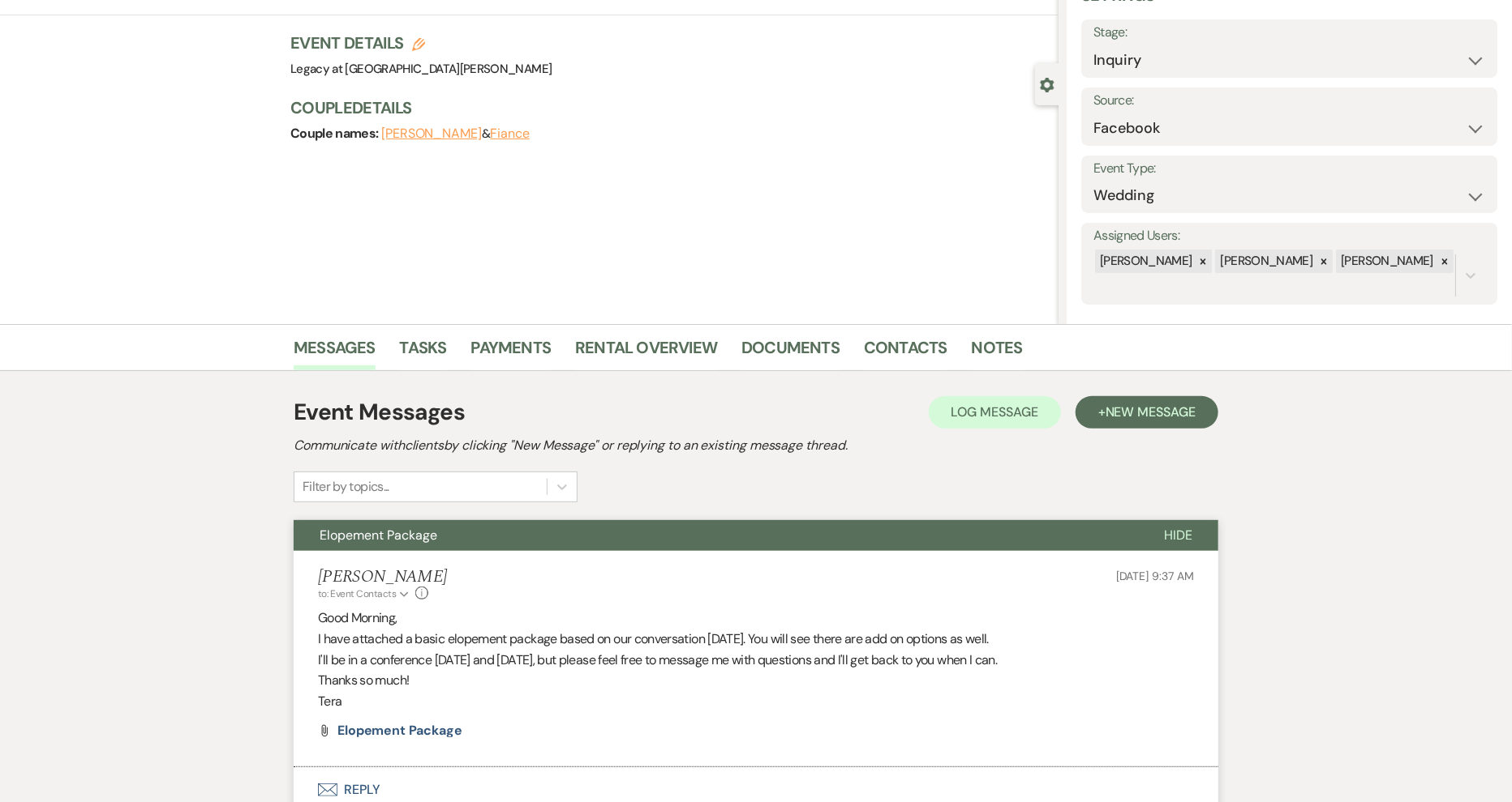
scroll to position [0, 0]
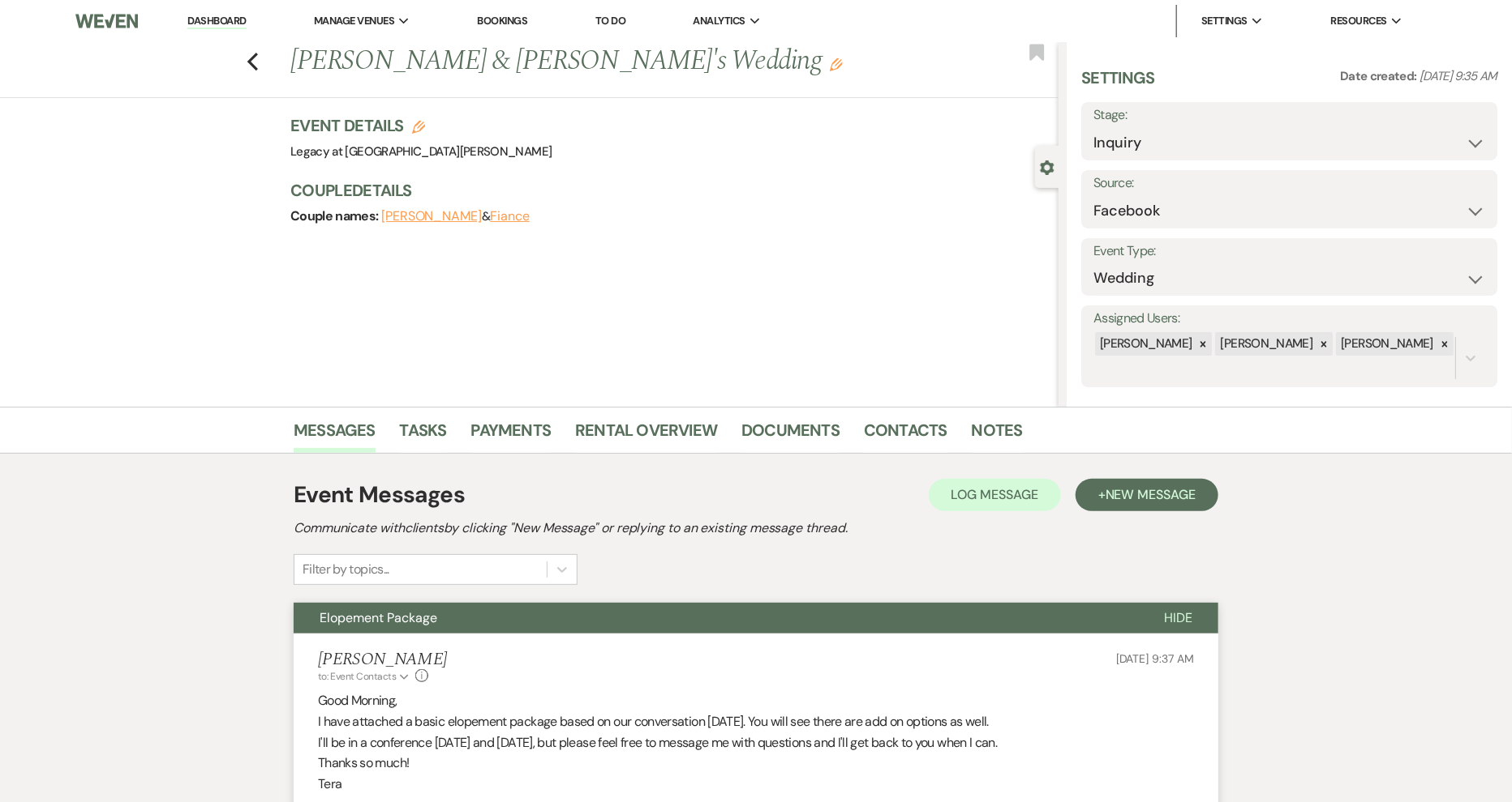
click at [437, 214] on button "[PERSON_NAME]" at bounding box center [432, 216] width 101 height 13
select select "1"
select select "email"
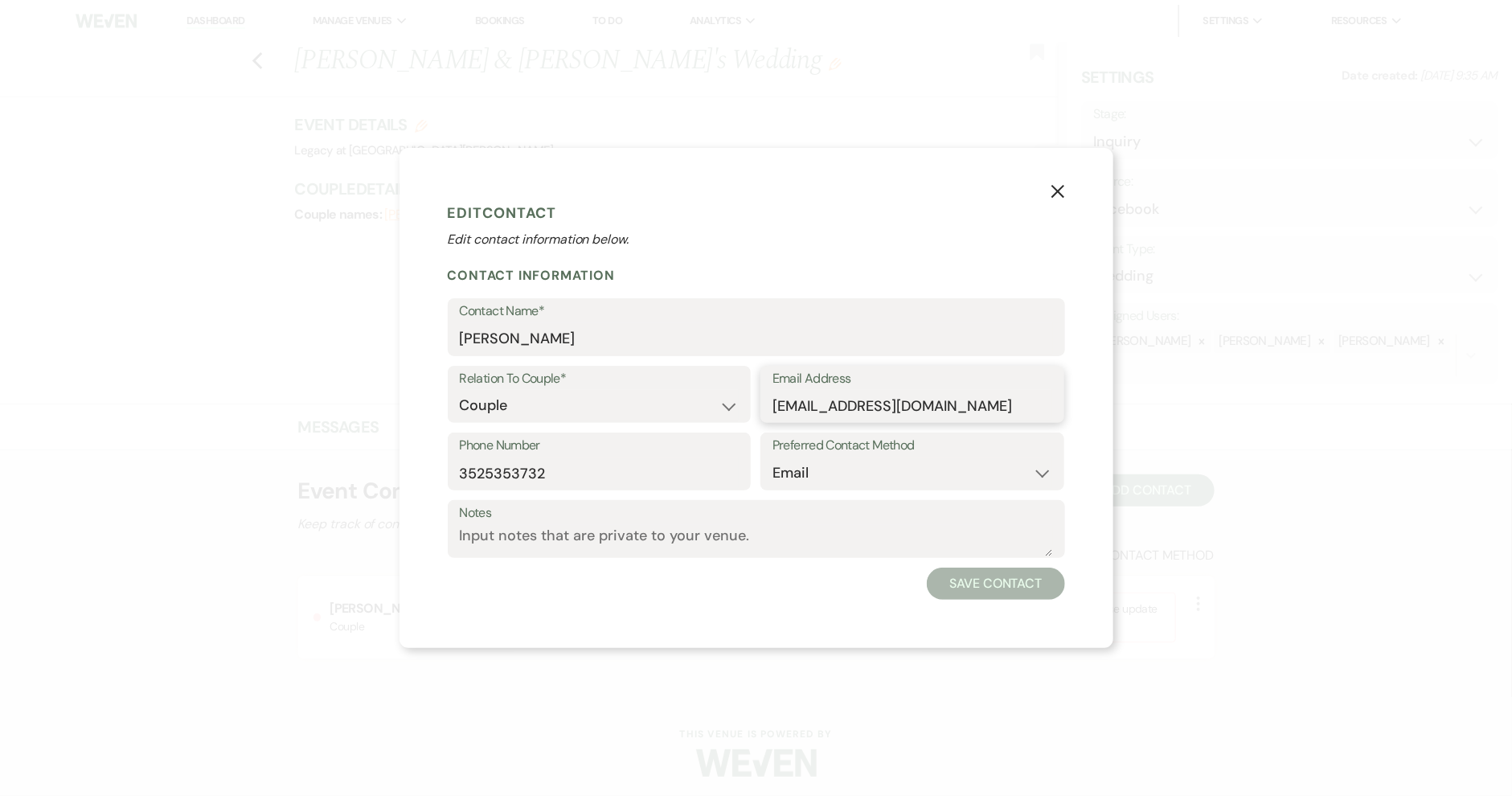
click at [827, 410] on input "[EMAIL_ADDRESS][DOMAIN_NAME]" at bounding box center [912, 406] width 280 height 31
type input "[EMAIL_ADDRESS][DOMAIN_NAME]"
click at [988, 581] on button "Save Contact" at bounding box center [996, 583] width 138 height 32
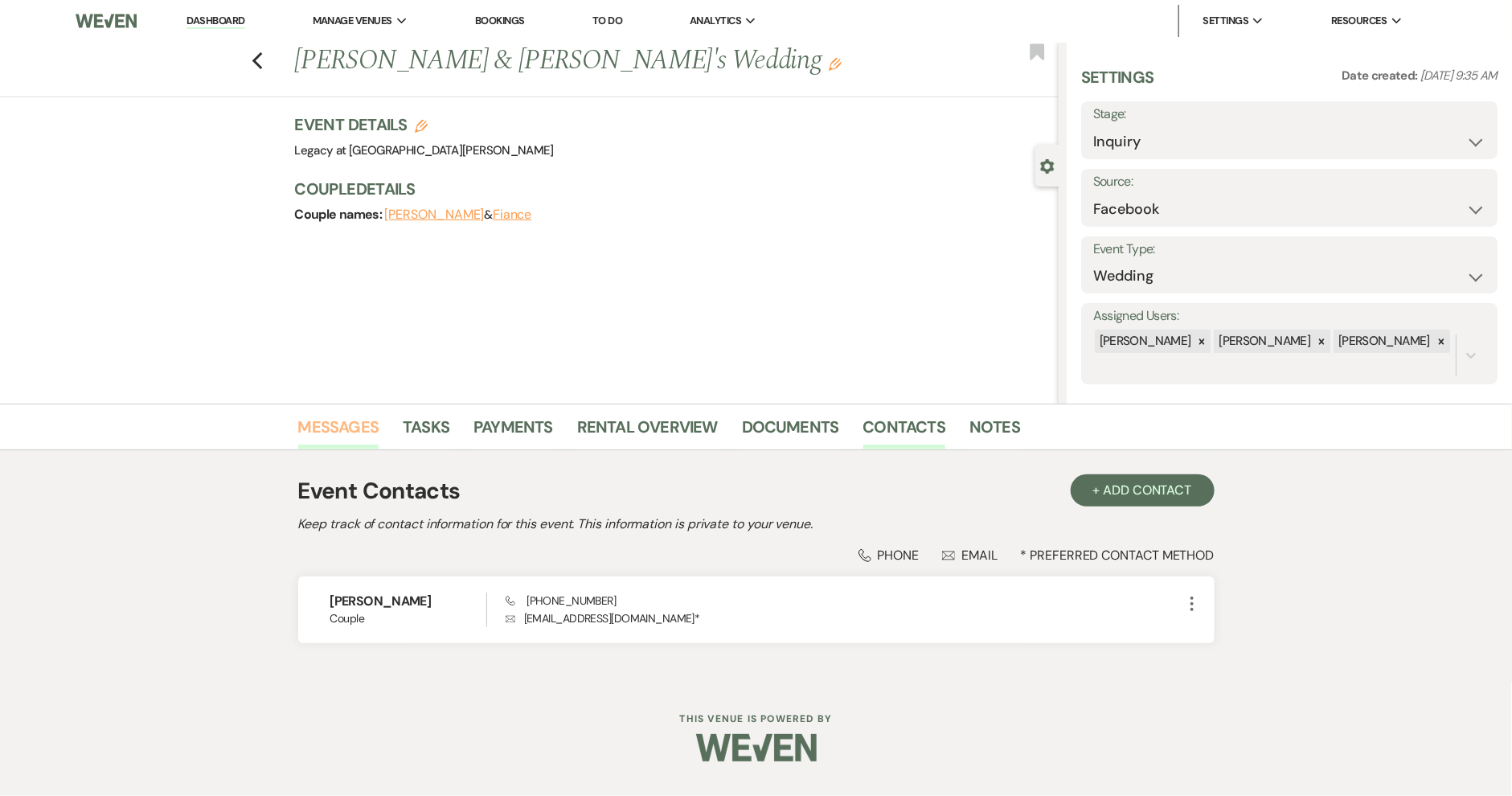
click at [339, 435] on link "Messages" at bounding box center [338, 432] width 81 height 35
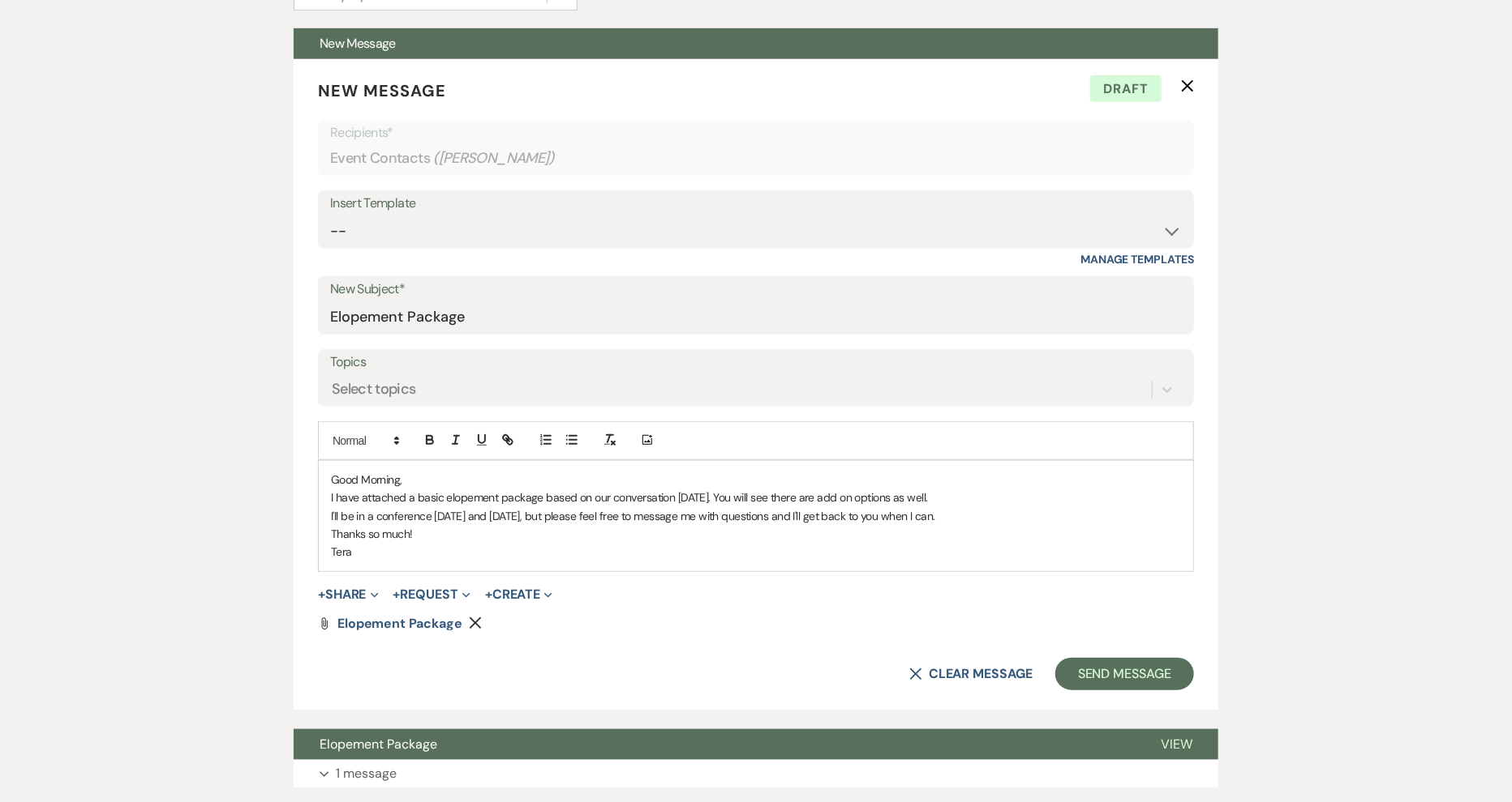
scroll to position [591, 0]
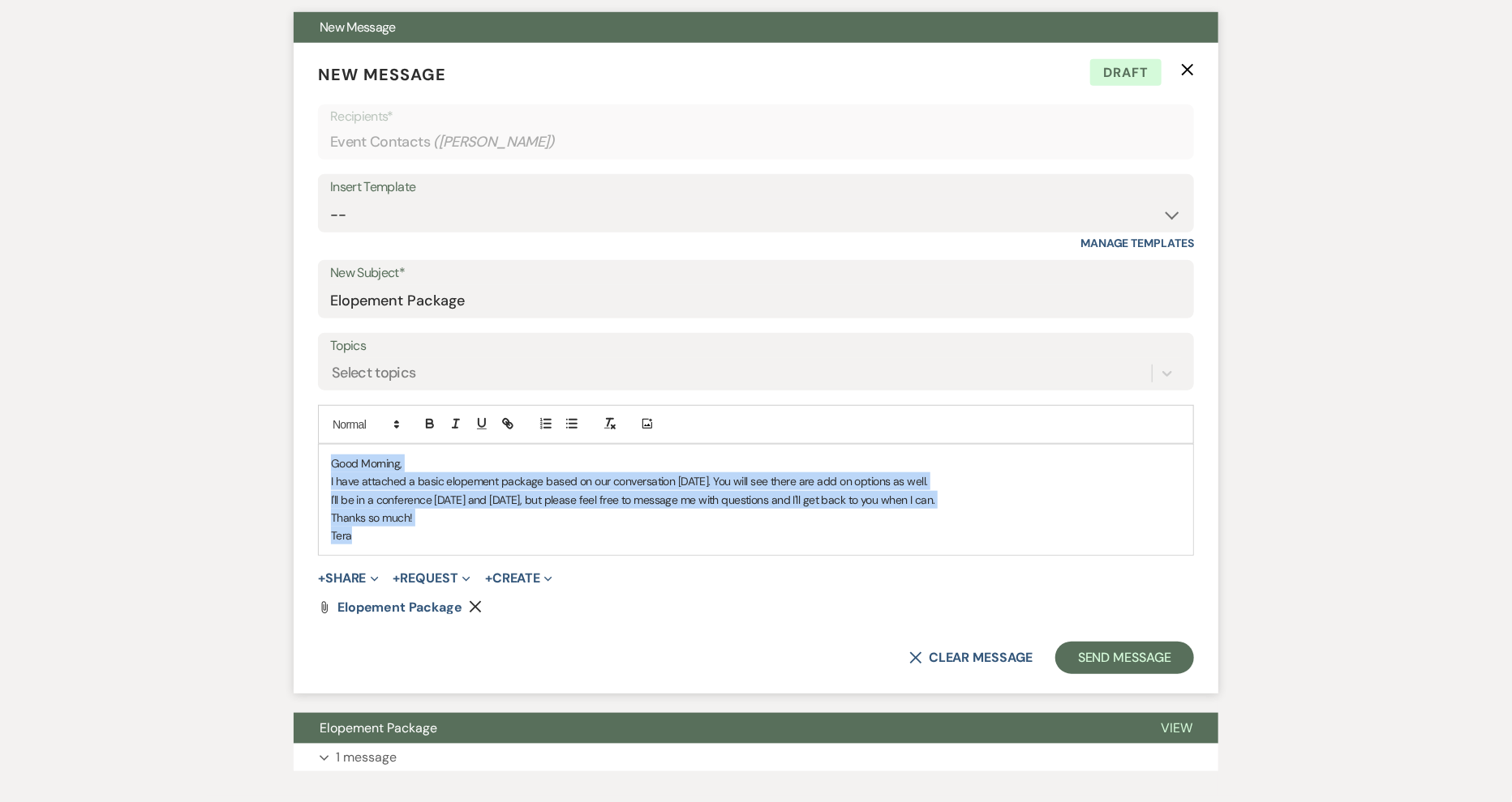
drag, startPoint x: 360, startPoint y: 533, endPoint x: 310, endPoint y: 457, distance: 91.0
click at [310, 457] on form "New Message X Draft Recipients* Event Contacts ( [PERSON_NAME] ) Insert Templat…" at bounding box center [756, 368] width 925 height 651
copy div "Good Morning, I have attached a basic elopement package based on our conversati…"
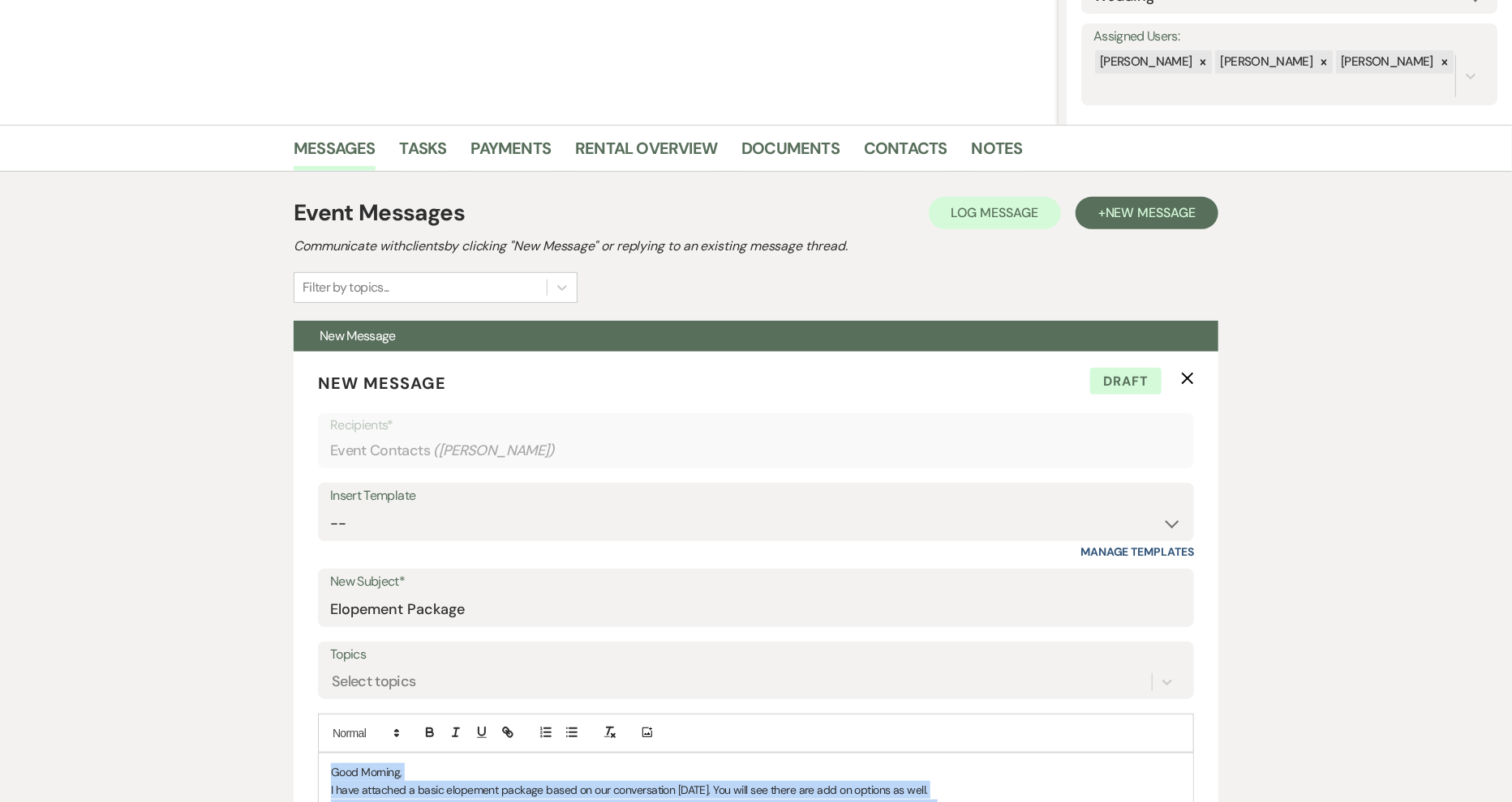
scroll to position [267, 0]
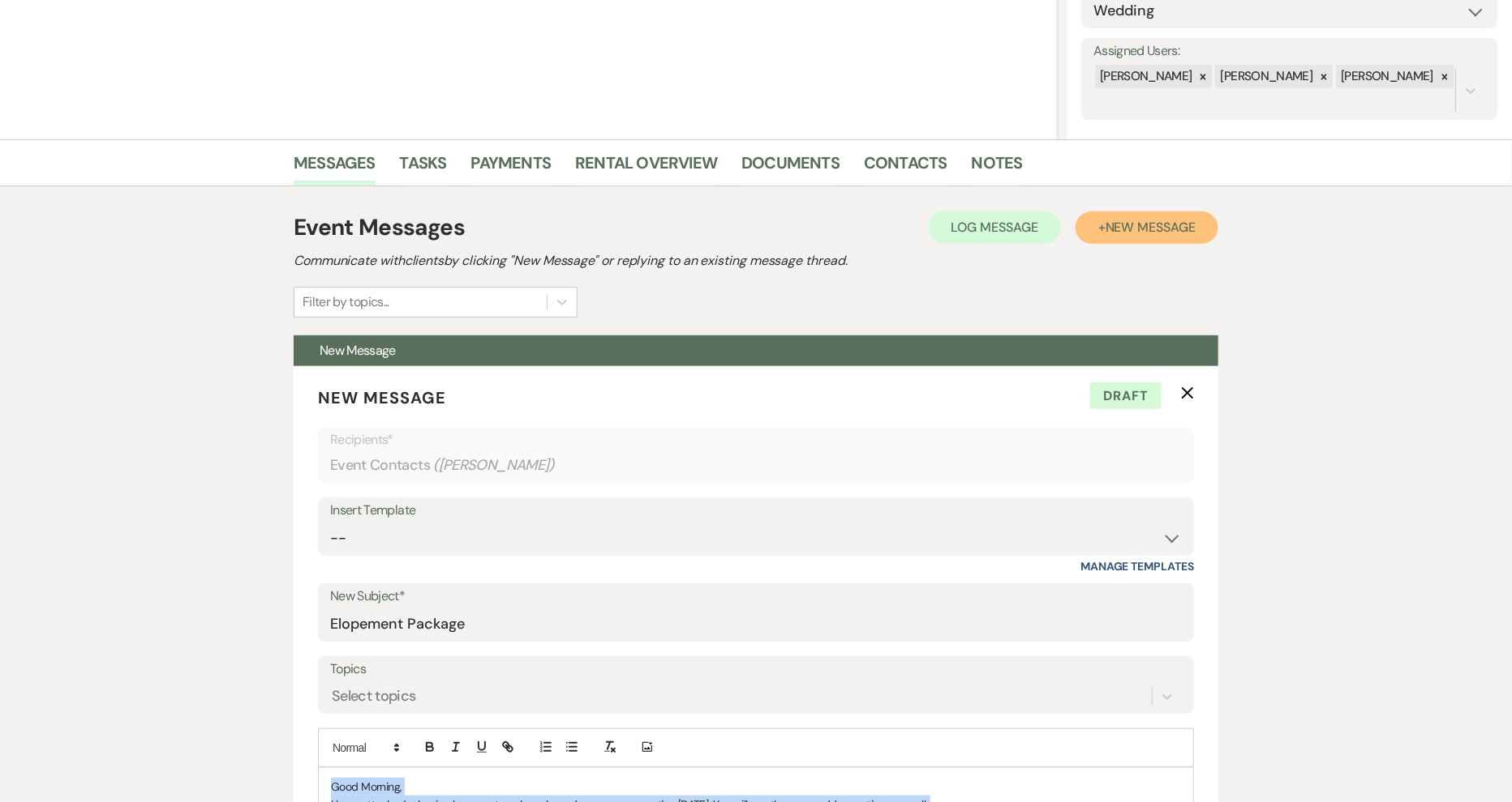
click at [1119, 233] on span "New Message" at bounding box center [1151, 227] width 90 height 17
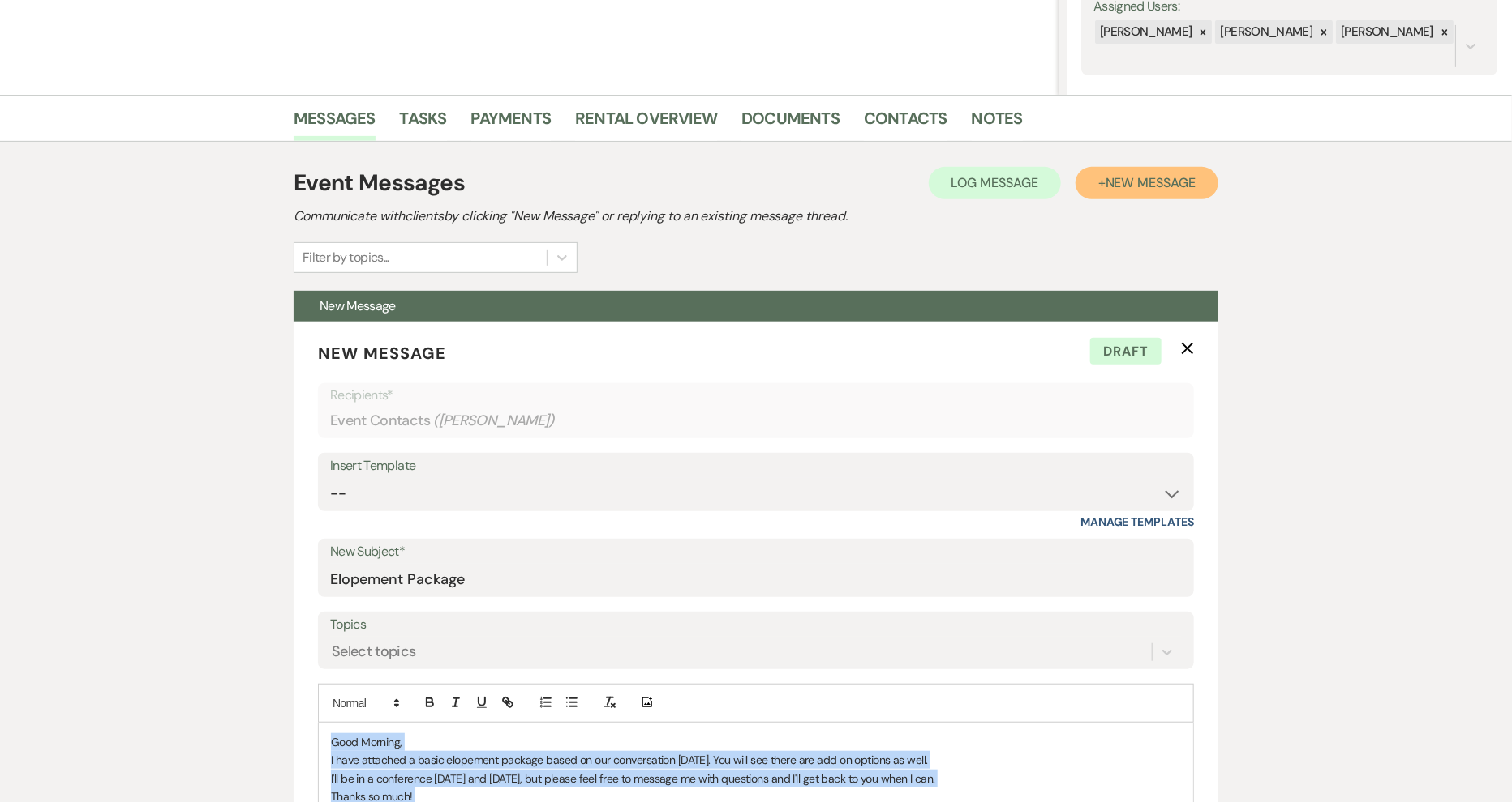
scroll to position [275, 0]
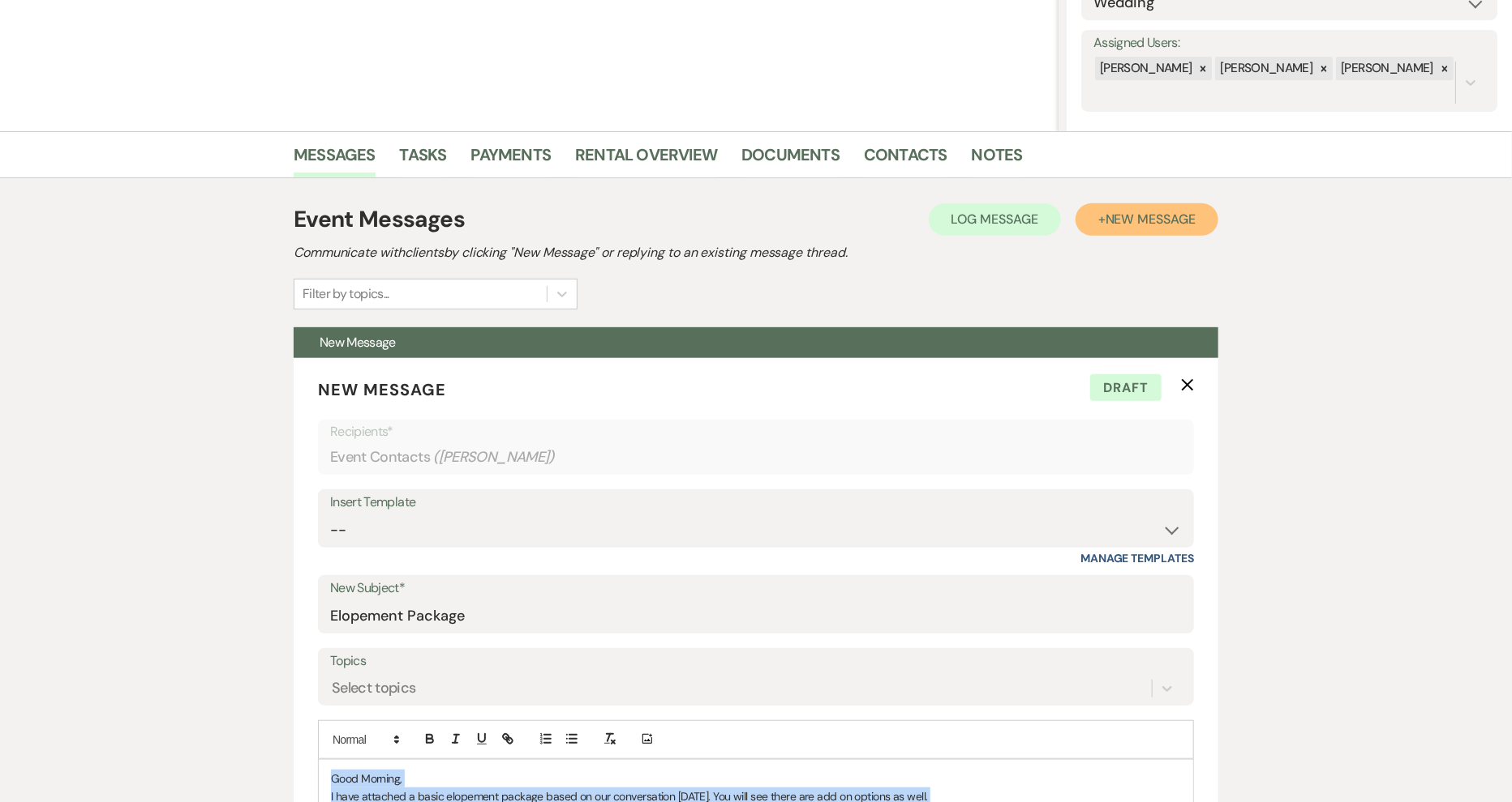
click at [1123, 216] on span "New Message" at bounding box center [1151, 220] width 90 height 17
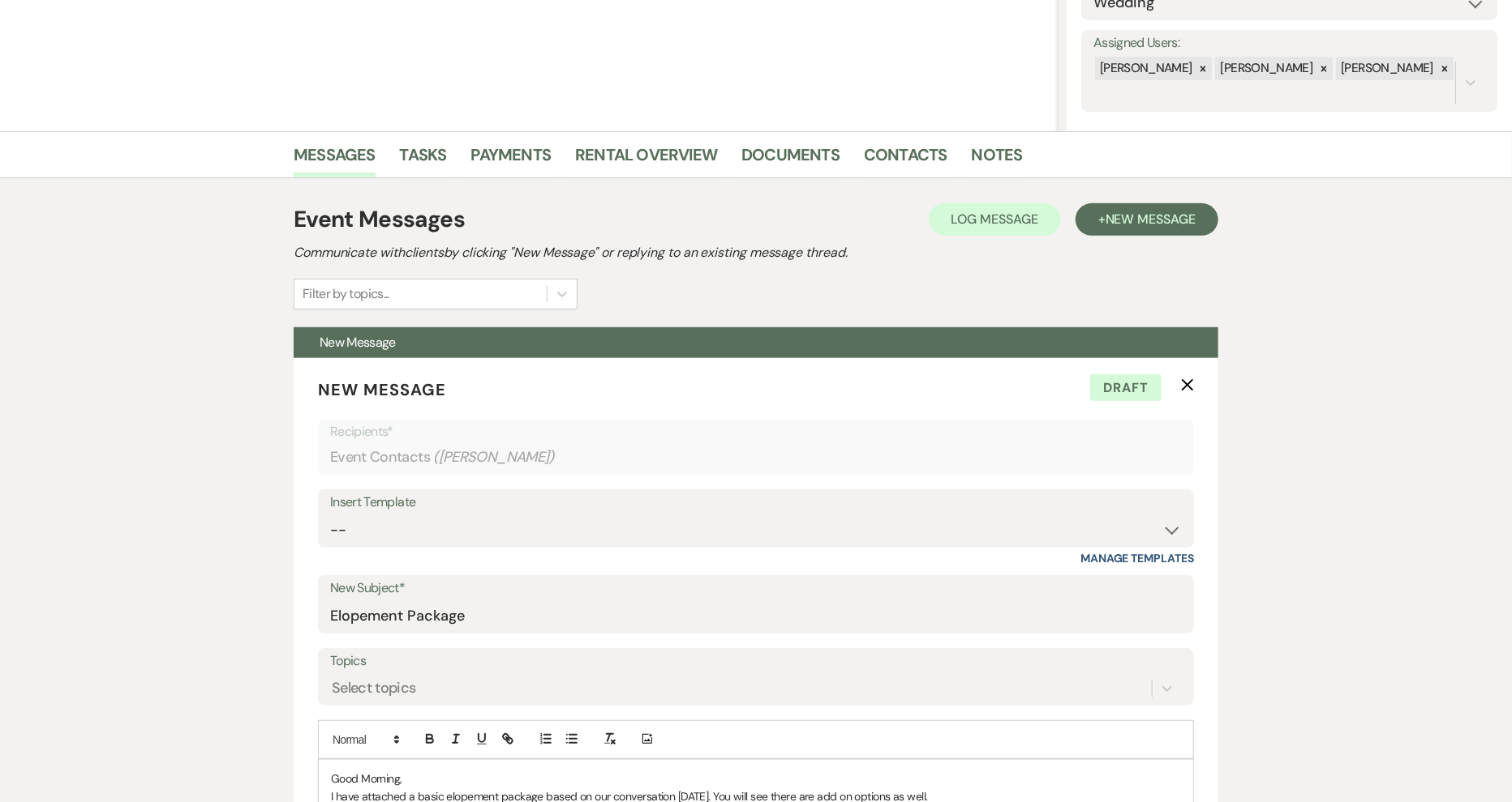
click at [1213, 287] on div "Event Messages Log Log Message + New Message Communicate with clients by clicki…" at bounding box center [756, 255] width 925 height 107
click at [1175, 219] on span "New Message" at bounding box center [1151, 220] width 90 height 17
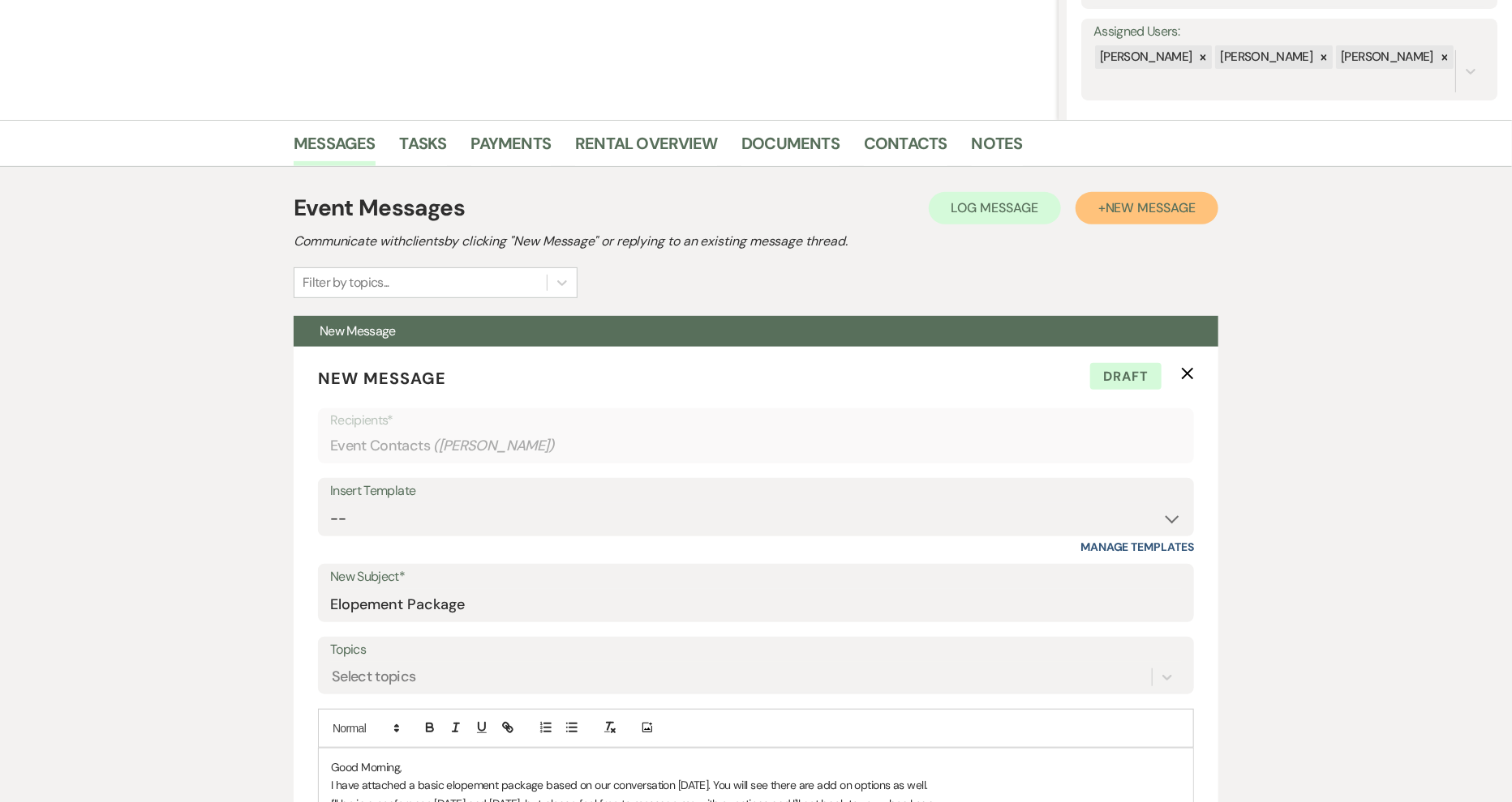
scroll to position [284, 0]
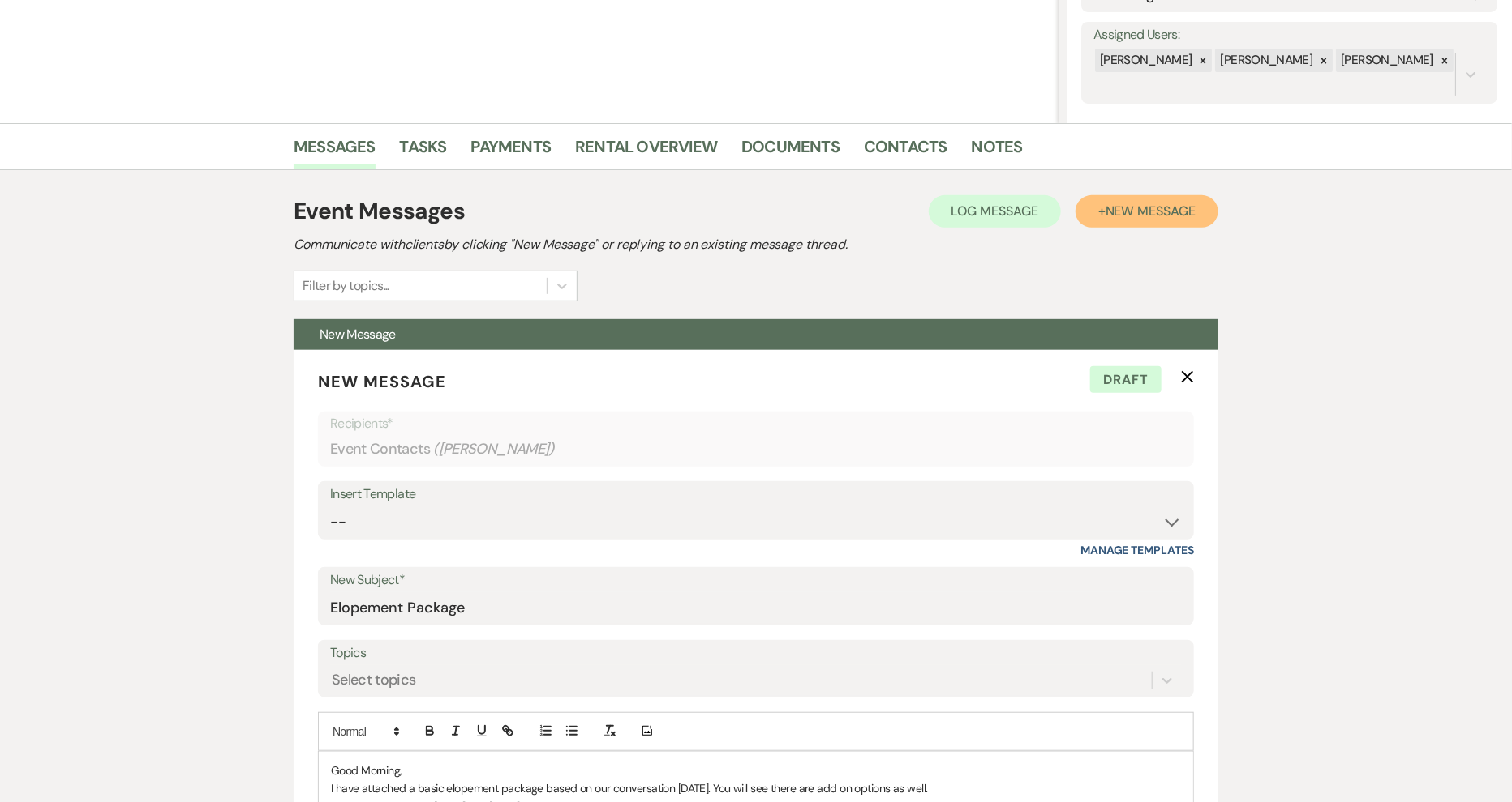
click at [1156, 209] on span "New Message" at bounding box center [1151, 211] width 90 height 17
click at [1152, 207] on span "New Message" at bounding box center [1151, 211] width 90 height 17
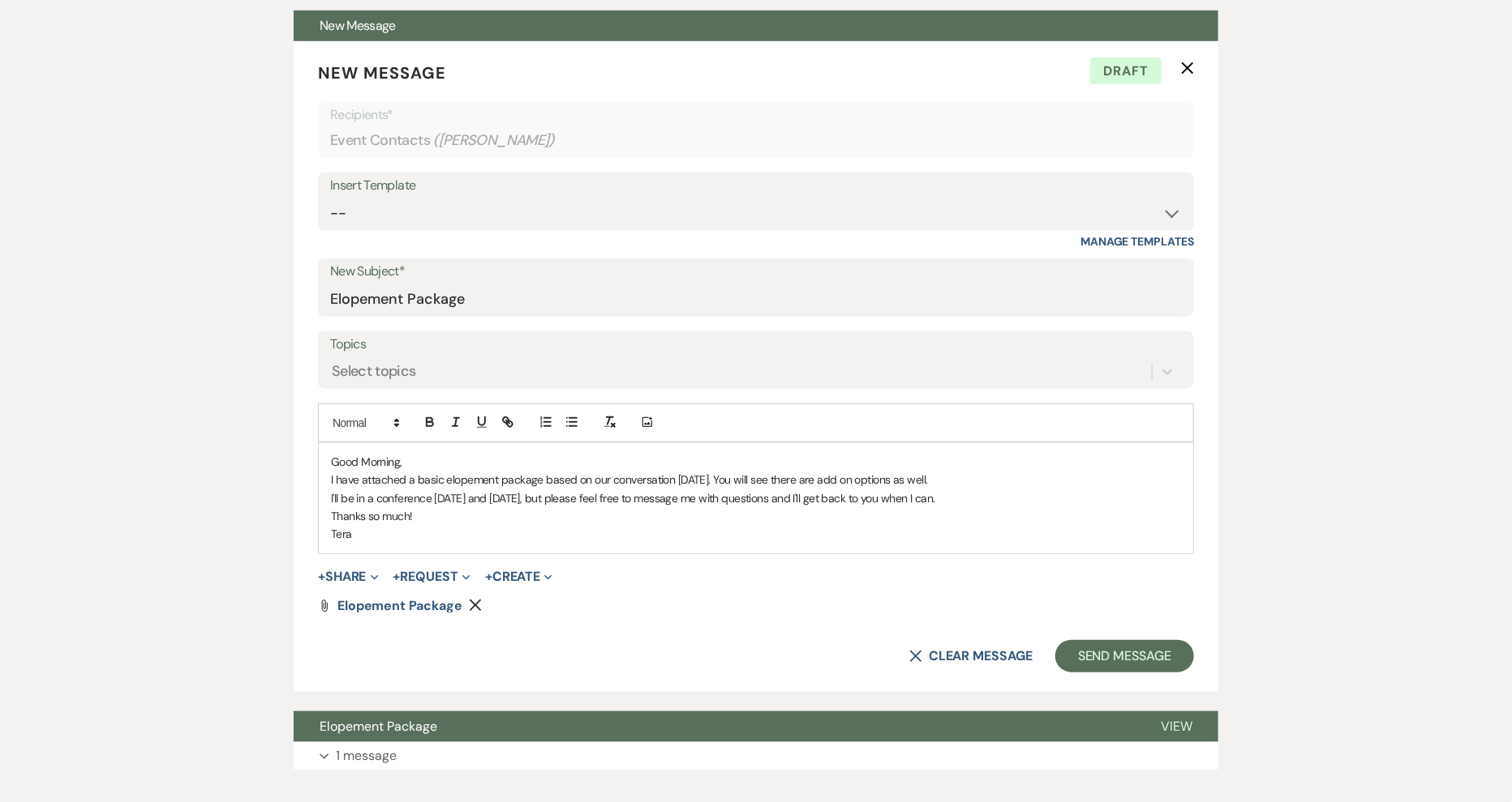
scroll to position [687, 0]
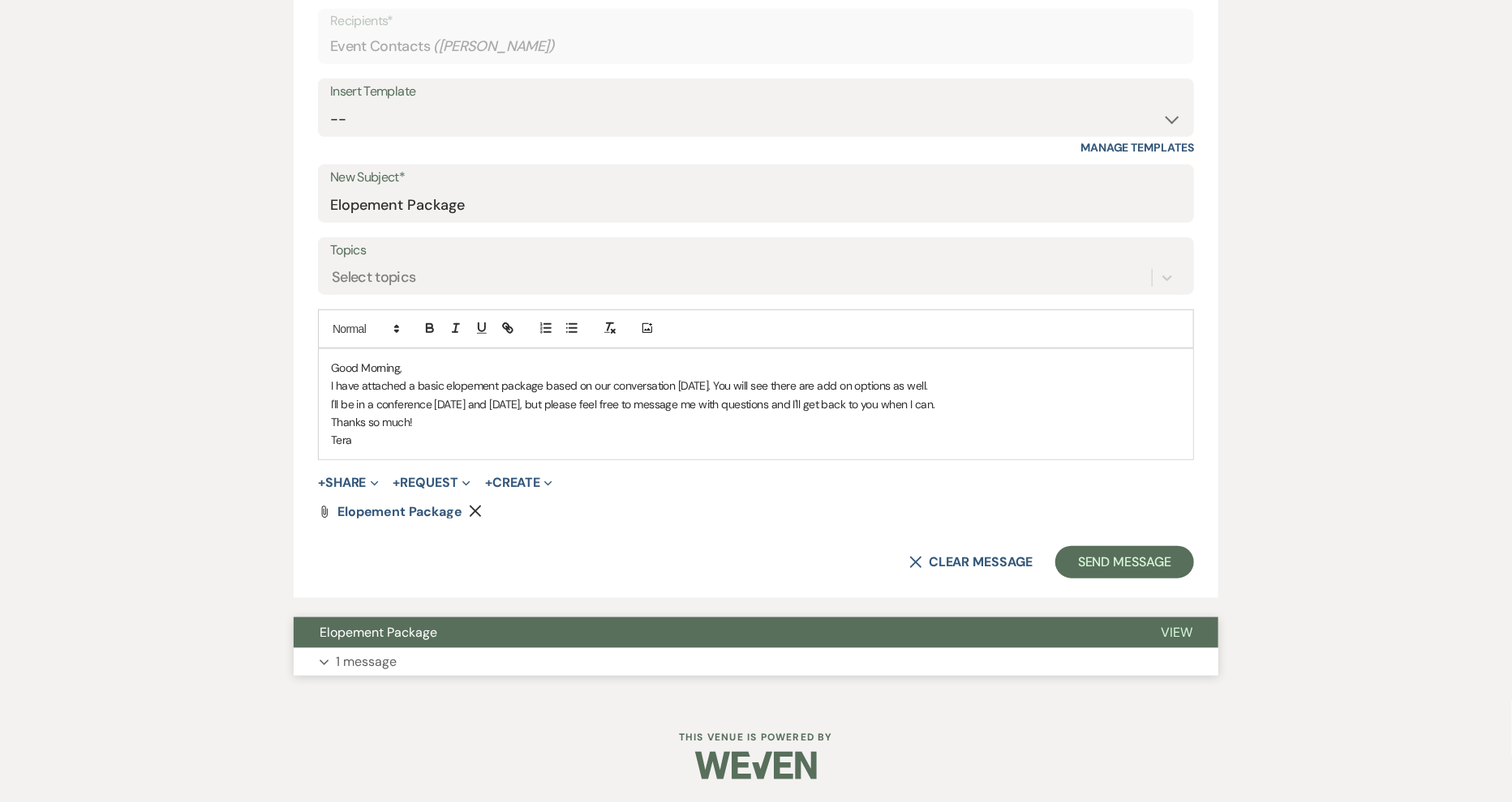
click at [1183, 624] on span "View" at bounding box center [1176, 633] width 31 height 17
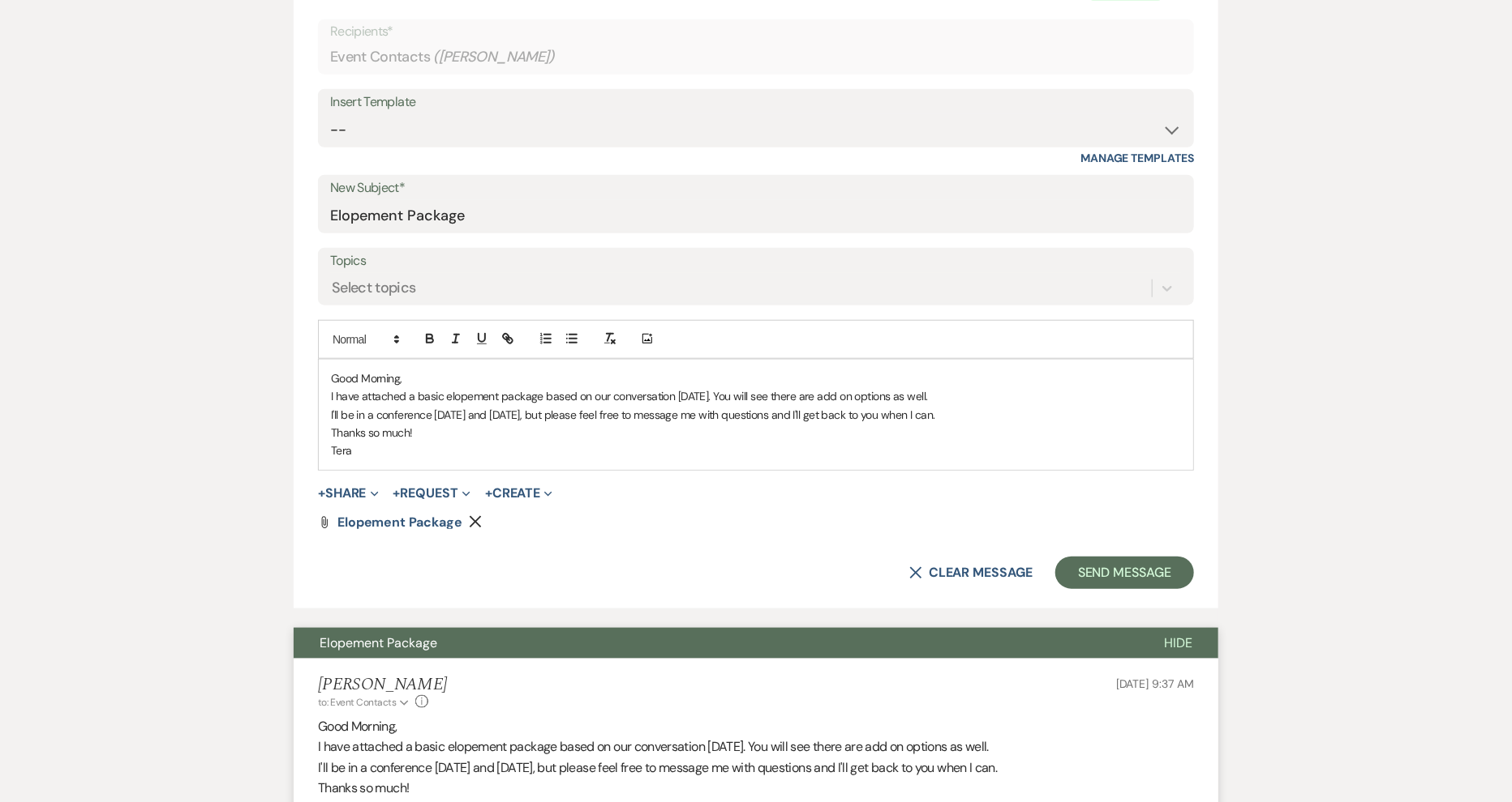
scroll to position [678, 0]
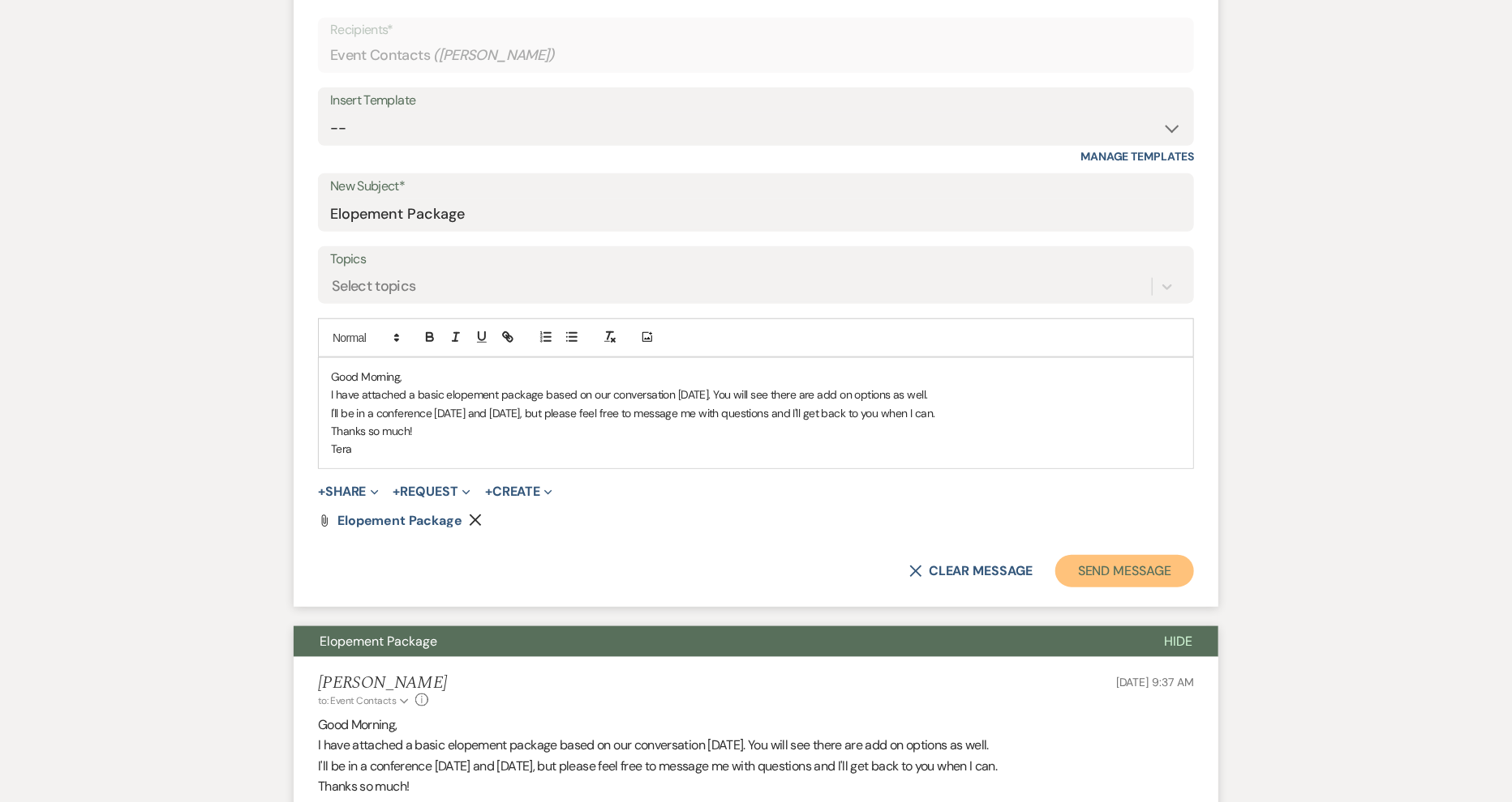
click at [1146, 561] on button "Send Message" at bounding box center [1125, 571] width 139 height 32
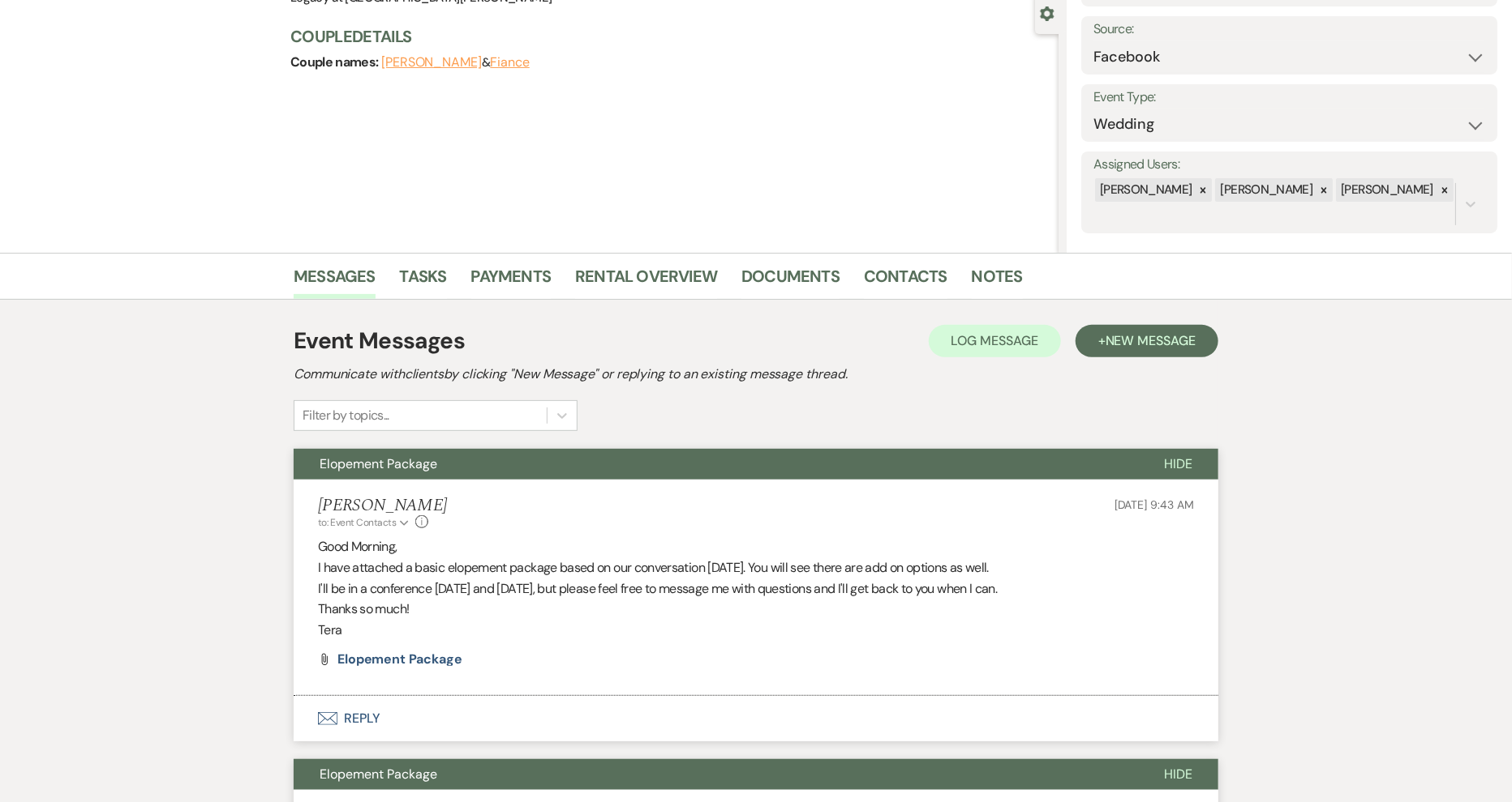
scroll to position [0, 0]
